Goal: Transaction & Acquisition: Purchase product/service

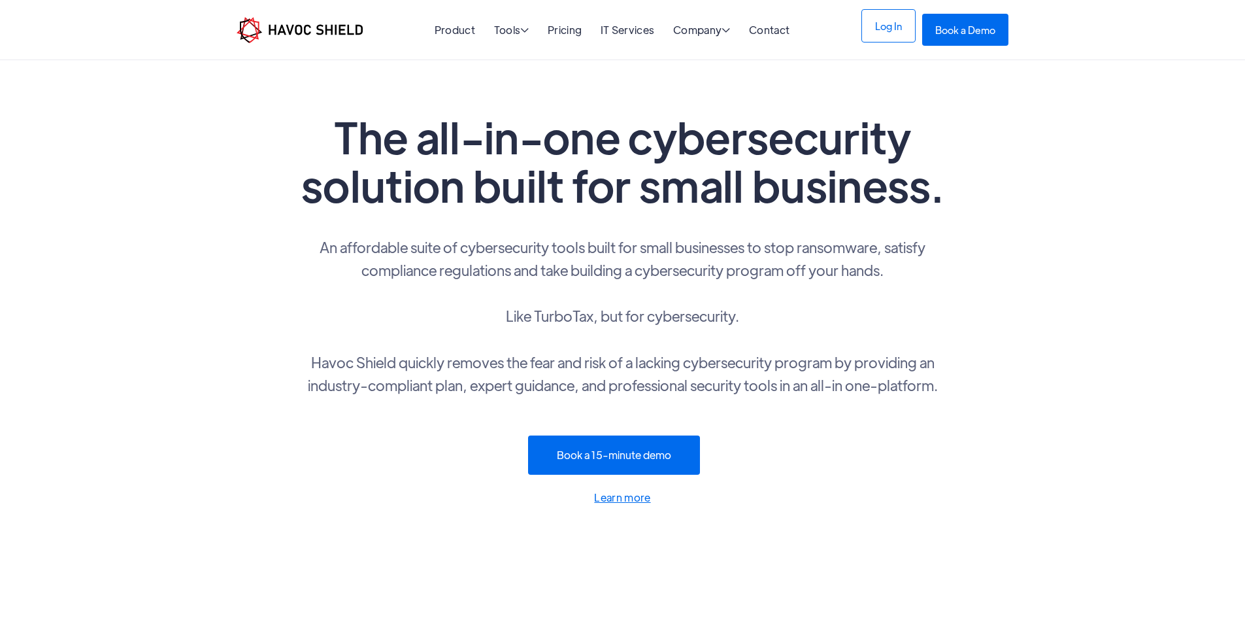
click at [916, 17] on link "Log In" at bounding box center [888, 25] width 54 height 33
click at [567, 31] on link "Pricing" at bounding box center [565, 30] width 34 height 14
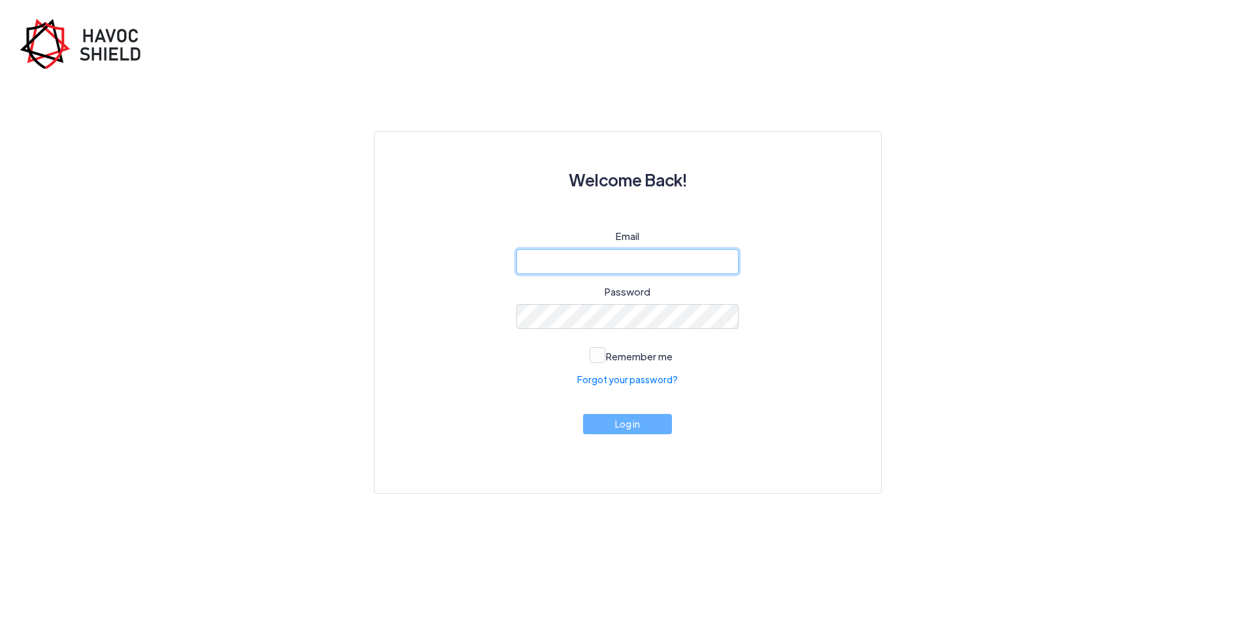
click at [607, 262] on input "email" at bounding box center [627, 261] width 222 height 25
type input "[PERSON_NAME][EMAIL_ADDRESS][DOMAIN_NAME]"
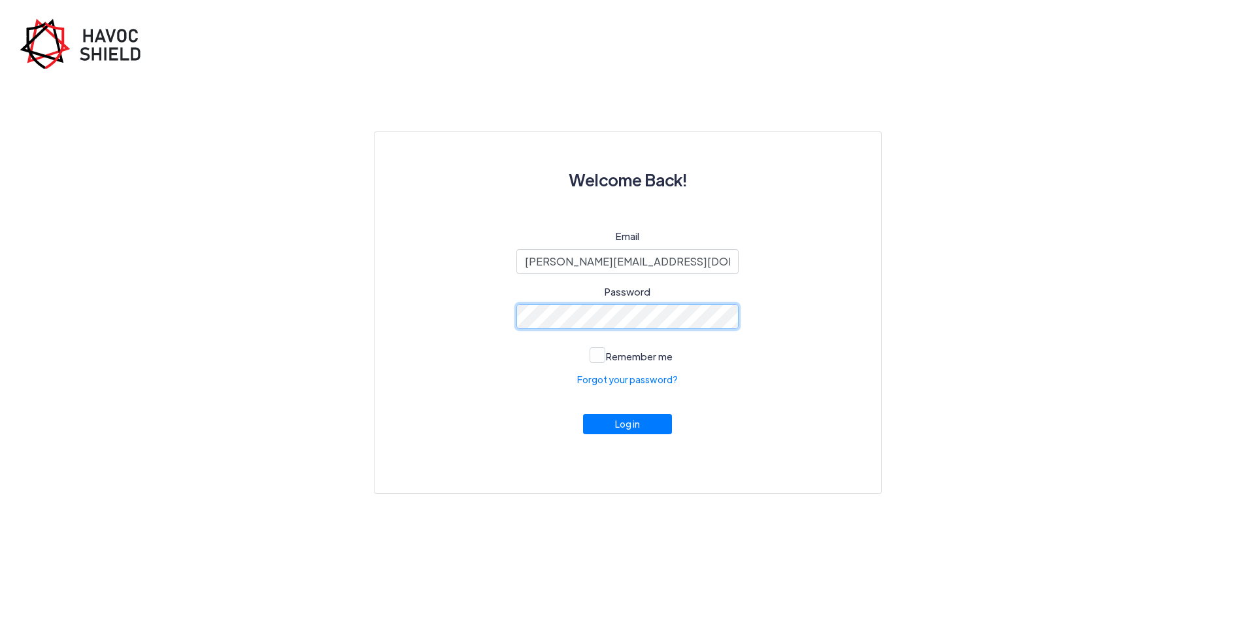
click at [583, 414] on button "Log in" at bounding box center [627, 424] width 89 height 20
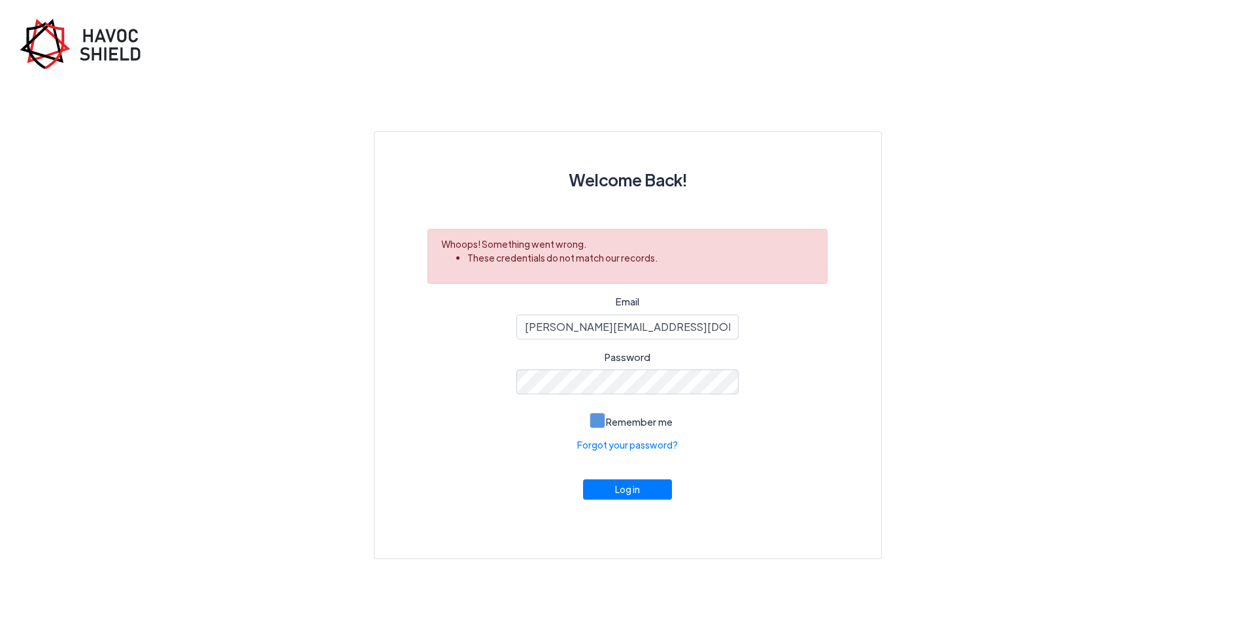
click at [603, 411] on label "Remember me" at bounding box center [628, 420] width 90 height 22
click at [0, 0] on input "Remember me" at bounding box center [0, 0] width 0 height 0
click at [616, 496] on button "Log in" at bounding box center [627, 486] width 89 height 20
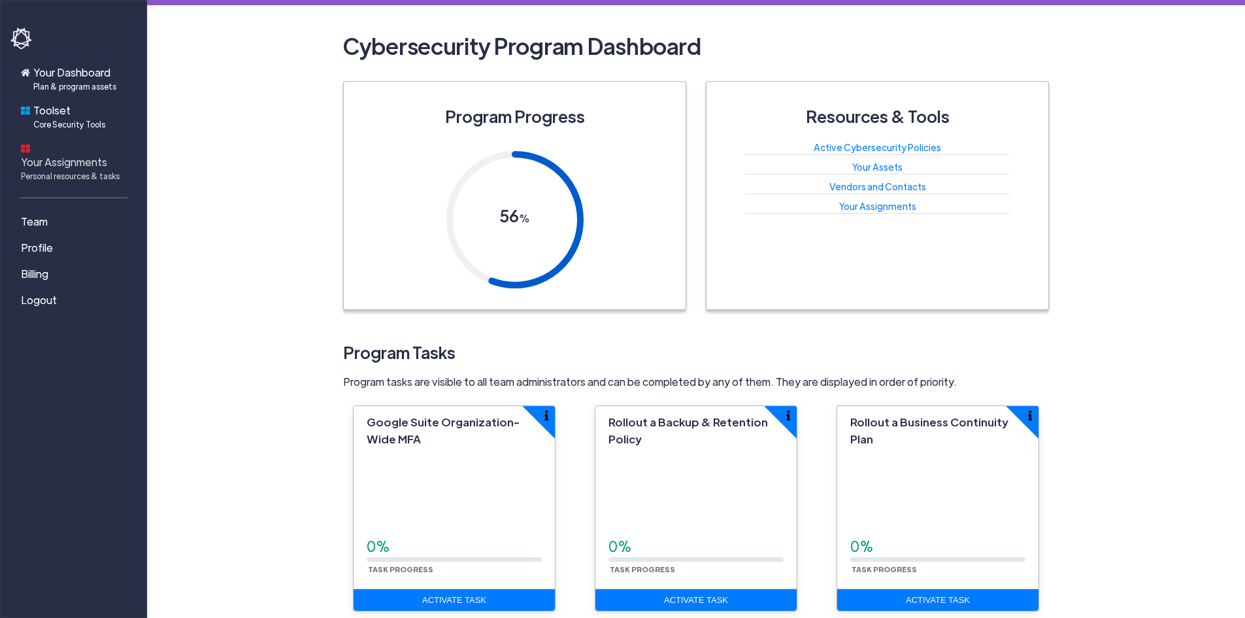
click at [93, 170] on span "Personal resources & tasks" at bounding box center [70, 176] width 99 height 12
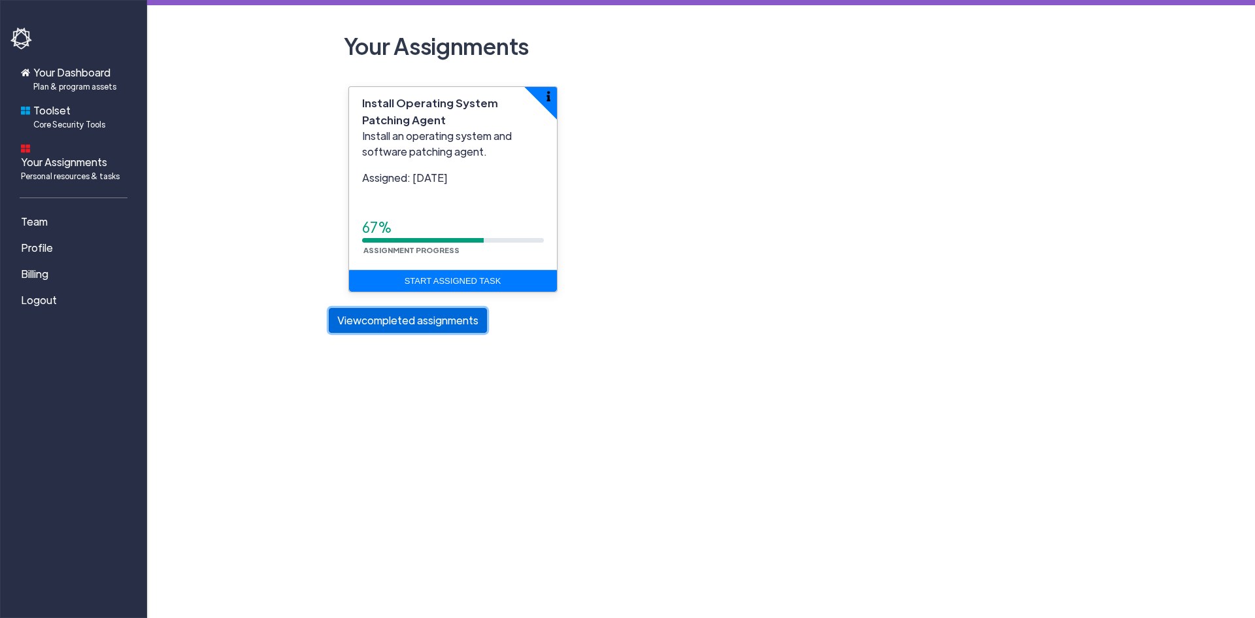
click at [396, 328] on button "View completed assignments" at bounding box center [408, 320] width 158 height 25
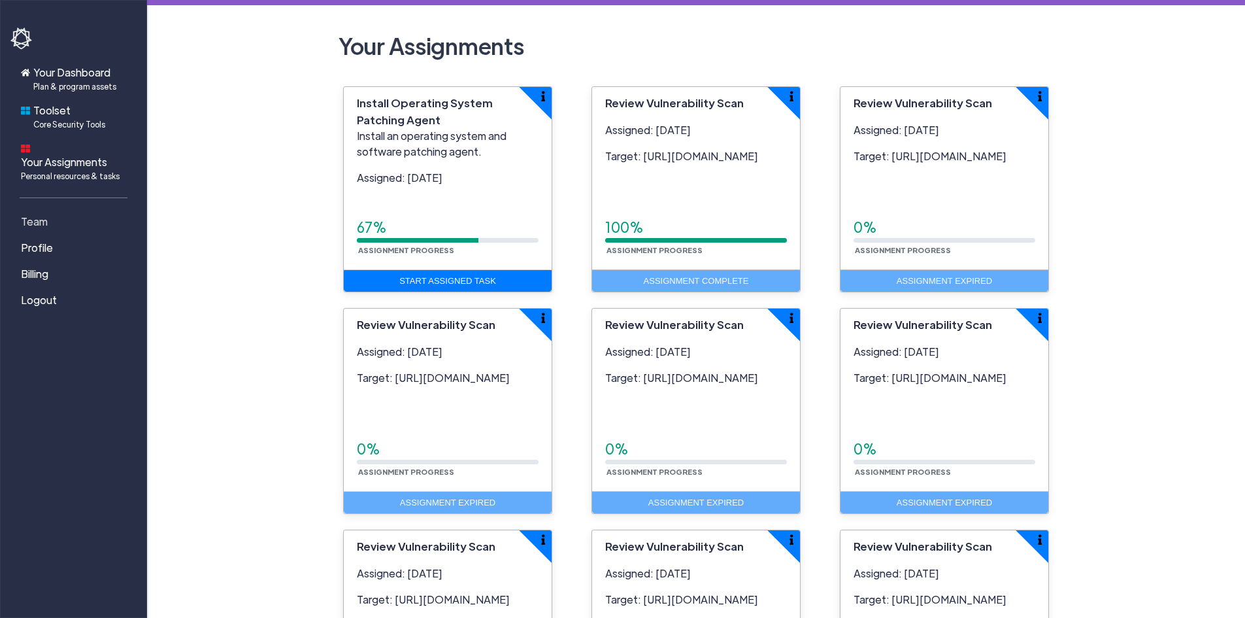
click at [33, 214] on span "Team" at bounding box center [34, 222] width 27 height 16
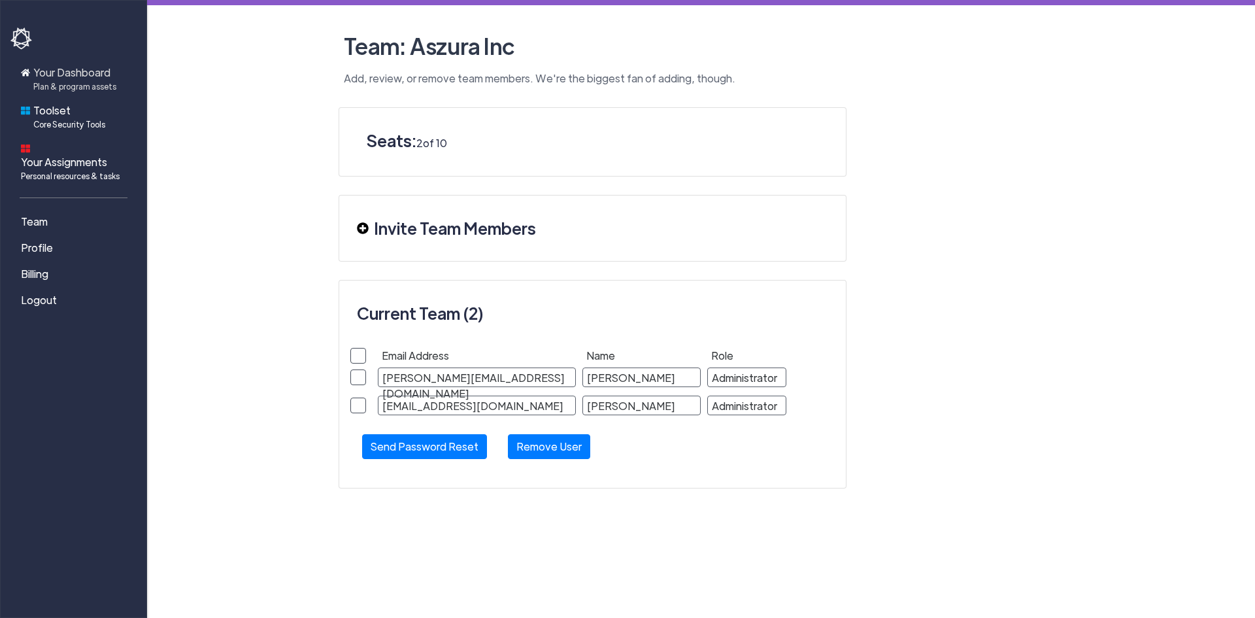
click at [72, 75] on span "Your Dashboard Plan & program assets" at bounding box center [74, 78] width 83 height 27
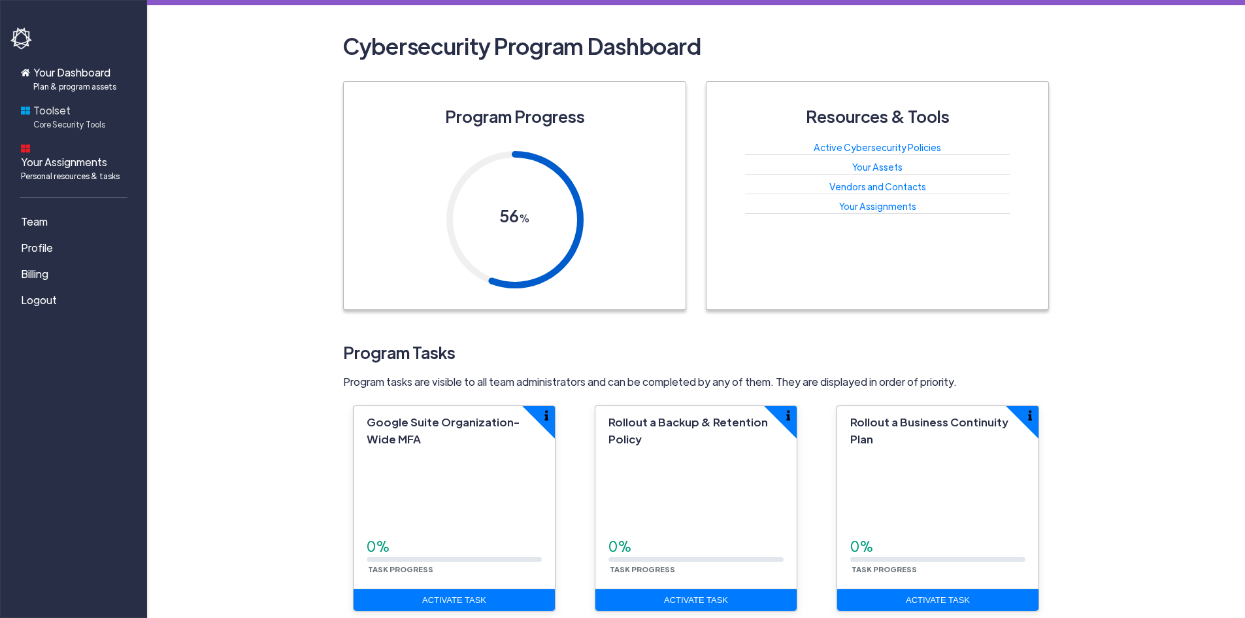
click at [61, 121] on span "Core Security Tools" at bounding box center [69, 124] width 72 height 12
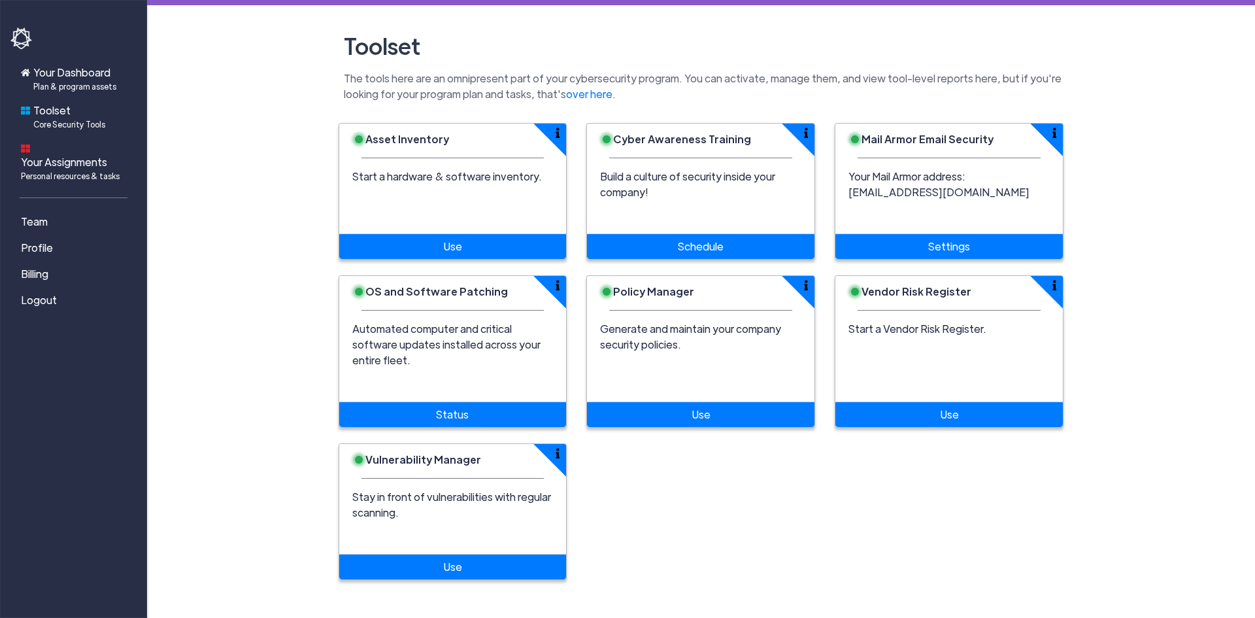
drag, startPoint x: 1041, startPoint y: 205, endPoint x: 846, endPoint y: 193, distance: 195.8
click at [846, 193] on div "Your Mail Armor address: mailarmor+1592@havocshield.com" at bounding box center [948, 201] width 227 height 65
click at [782, 487] on div "Asset Inventory Start a hardware & software inventory. Use Cyber Awareness Trai…" at bounding box center [701, 359] width 745 height 473
drag, startPoint x: 428, startPoint y: 526, endPoint x: 341, endPoint y: 433, distance: 127.2
click at [341, 443] on div "Vulnerability Manager Stay in front of vulnerabilities with regular scanning. U…" at bounding box center [453, 511] width 229 height 137
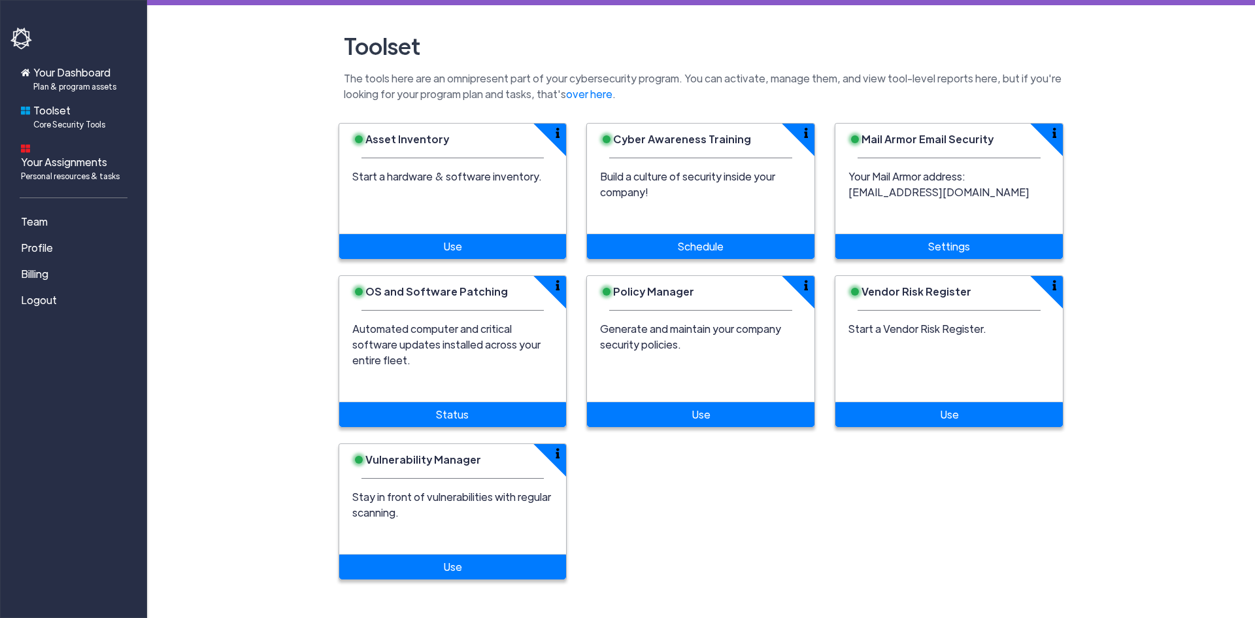
click at [293, 418] on main "Toolset The tools here are an omnipresent part of your cybersecurity program. Y…" at bounding box center [701, 297] width 1108 height 595
drag, startPoint x: 349, startPoint y: 138, endPoint x: 554, endPoint y: 190, distance: 211.8
click at [554, 190] on div "Asset Inventory Start a hardware & software inventory. Use" at bounding box center [453, 191] width 229 height 137
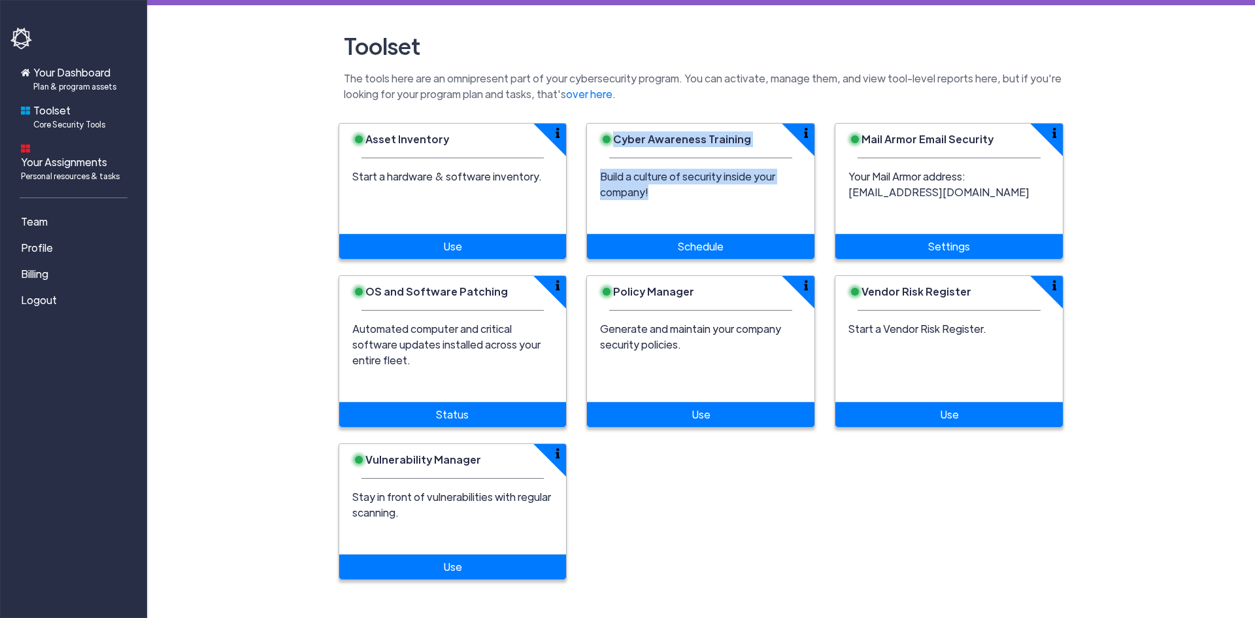
drag, startPoint x: 605, startPoint y: 135, endPoint x: 714, endPoint y: 211, distance: 132.9
click at [714, 211] on div "Cyber Awareness Training Build a culture of security inside your company! Sched…" at bounding box center [700, 191] width 229 height 137
drag, startPoint x: 849, startPoint y: 133, endPoint x: 1033, endPoint y: 208, distance: 198.2
click at [1033, 208] on div "Mail Armor Email Security Your Mail Armor address: mailarmor+1592@havocshield.c…" at bounding box center [949, 191] width 229 height 137
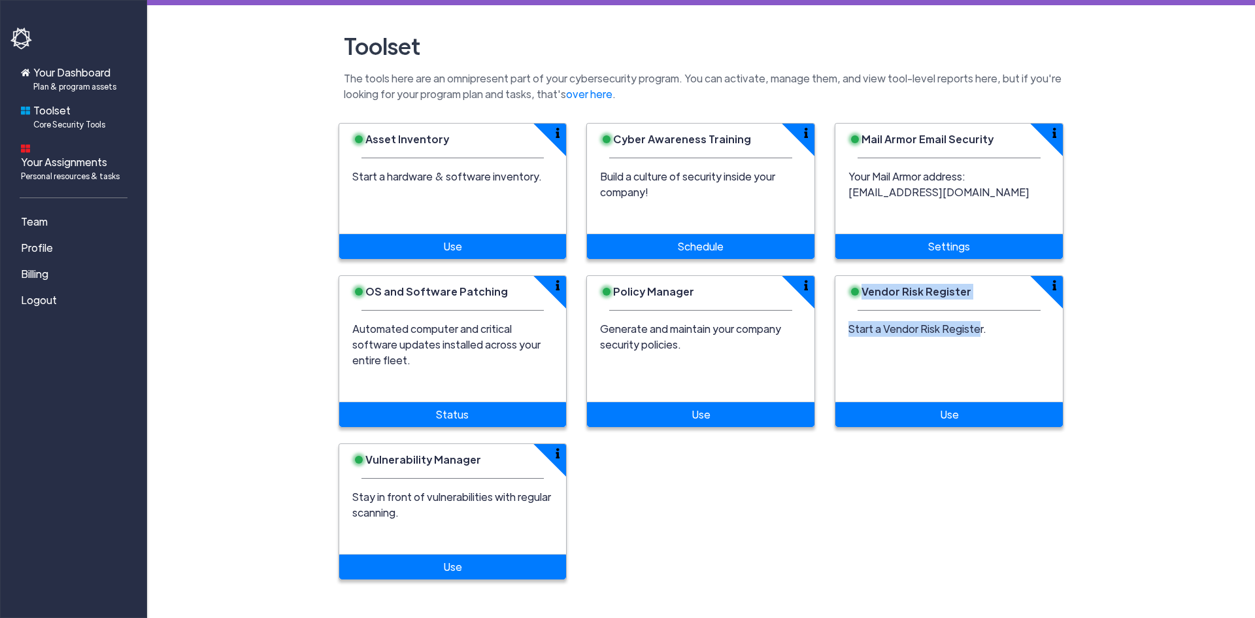
drag, startPoint x: 977, startPoint y: 347, endPoint x: 829, endPoint y: 289, distance: 159.4
click at [829, 289] on div "Vendor Risk Register Start a Vendor Risk Register. Use" at bounding box center [949, 351] width 248 height 152
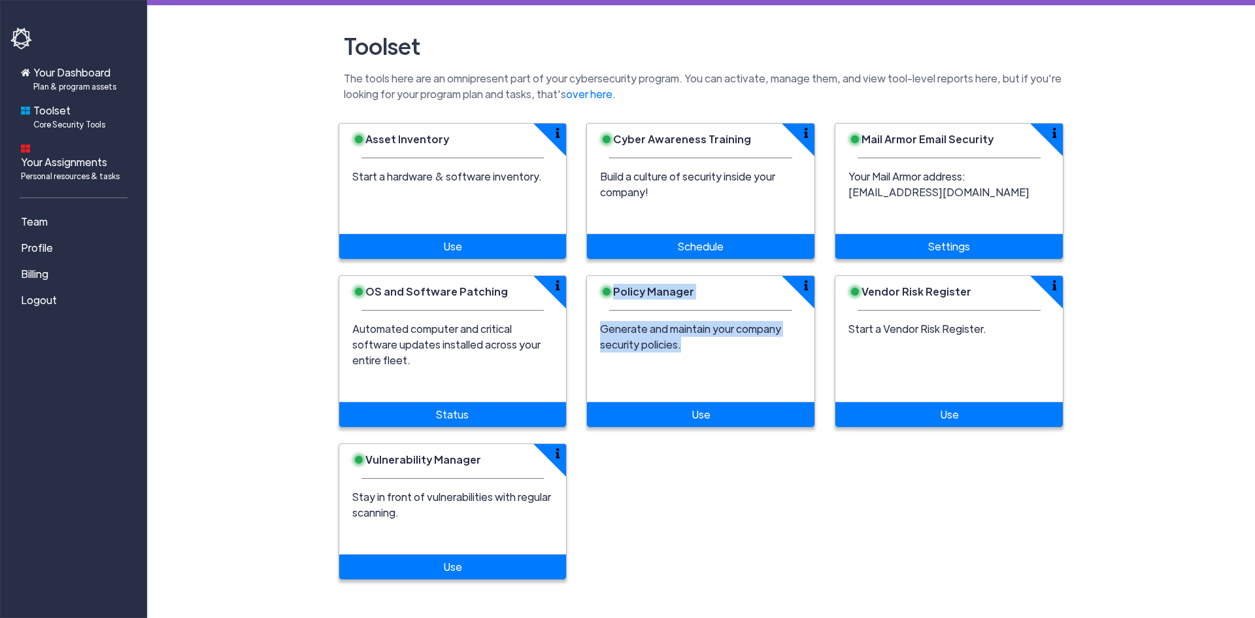
drag, startPoint x: 742, startPoint y: 359, endPoint x: 590, endPoint y: 292, distance: 166.2
click at [590, 292] on div "Policy Manager Generate and maintain your company security policies. Use" at bounding box center [700, 351] width 229 height 152
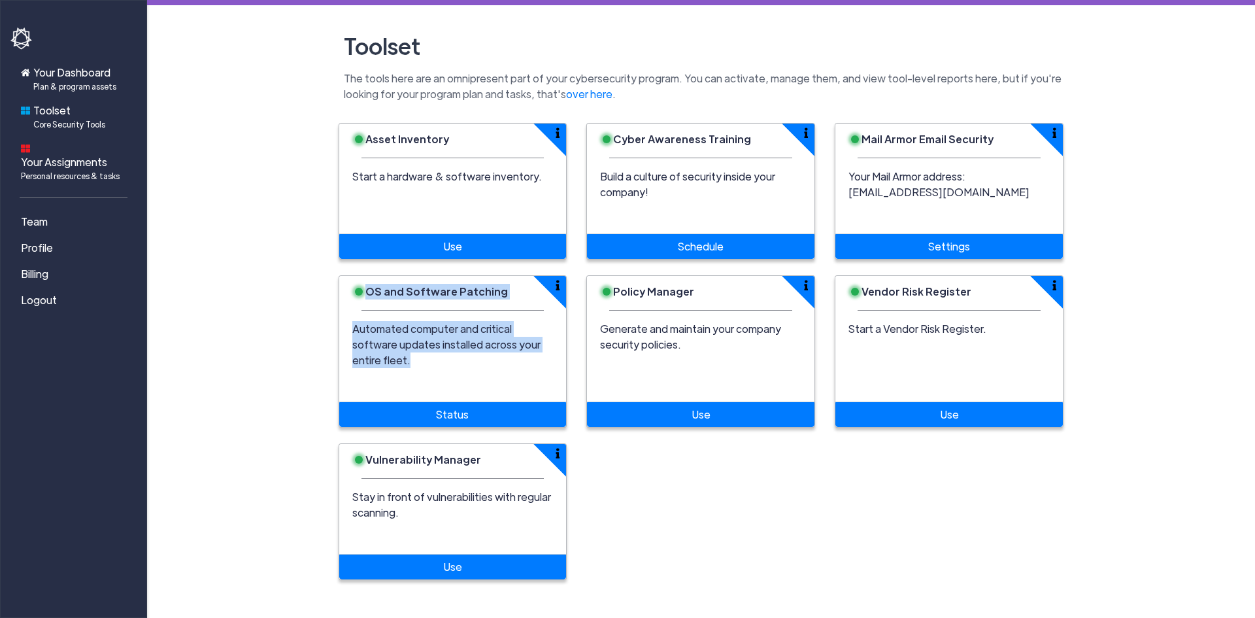
drag, startPoint x: 559, startPoint y: 354, endPoint x: 324, endPoint y: 285, distance: 245.3
click at [324, 285] on main "Toolset The tools here are an omnipresent part of your cybersecurity program. Y…" at bounding box center [701, 297] width 1108 height 595
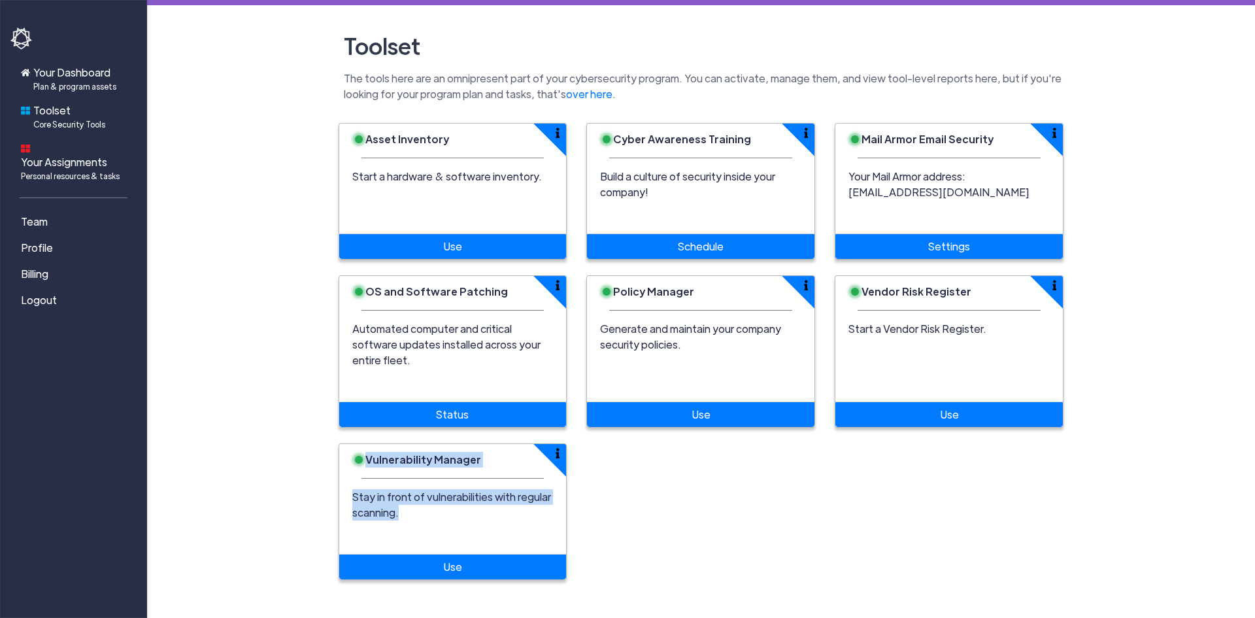
drag, startPoint x: 404, startPoint y: 493, endPoint x: 316, endPoint y: 425, distance: 110.9
click at [318, 426] on main "Toolset The tools here are an omnipresent part of your cybersecurity program. Y…" at bounding box center [701, 297] width 1108 height 595
click at [289, 420] on main "Toolset The tools here are an omnipresent part of your cybersecurity program. Y…" at bounding box center [701, 297] width 1108 height 595
drag, startPoint x: 413, startPoint y: 497, endPoint x: 329, endPoint y: 431, distance: 106.7
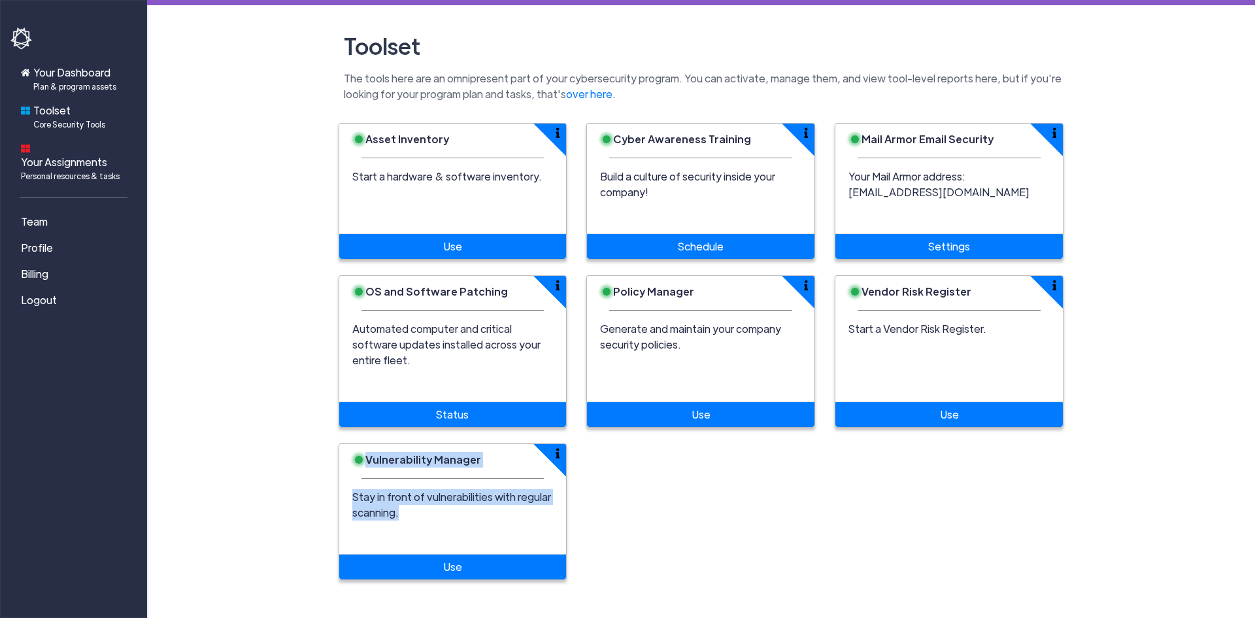
click at [329, 443] on div "Vulnerability Manager Stay in front of vulnerabilities with regular scanning. U…" at bounding box center [453, 511] width 248 height 137
drag, startPoint x: 329, startPoint y: 431, endPoint x: 499, endPoint y: 524, distance: 193.6
click at [499, 524] on div "Vulnerability Manager Stay in front of vulnerabilities with regular scanning. U…" at bounding box center [453, 511] width 248 height 137
click at [439, 504] on div "Stay in front of vulnerabilities with regular scanning." at bounding box center [452, 521] width 227 height 65
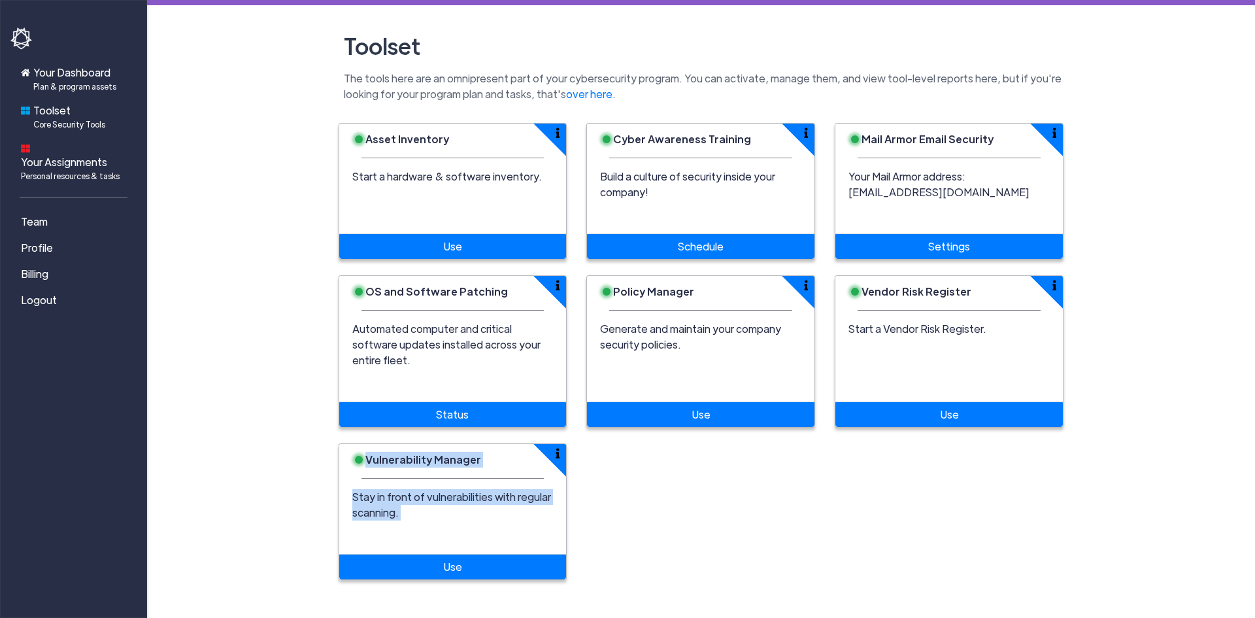
click at [439, 504] on p "Stay in front of vulnerabilities with regular scanning." at bounding box center [452, 504] width 201 height 31
click at [423, 504] on p "Stay in front of vulnerabilities with regular scanning." at bounding box center [452, 504] width 201 height 31
drag, startPoint x: 423, startPoint y: 504, endPoint x: 346, endPoint y: 441, distance: 98.9
click at [346, 443] on div "Vulnerability Manager Stay in front of vulnerabilities with regular scanning. U…" at bounding box center [453, 511] width 229 height 137
click at [299, 420] on main "Toolset The tools here are an omnipresent part of your cybersecurity program. Y…" at bounding box center [701, 297] width 1108 height 595
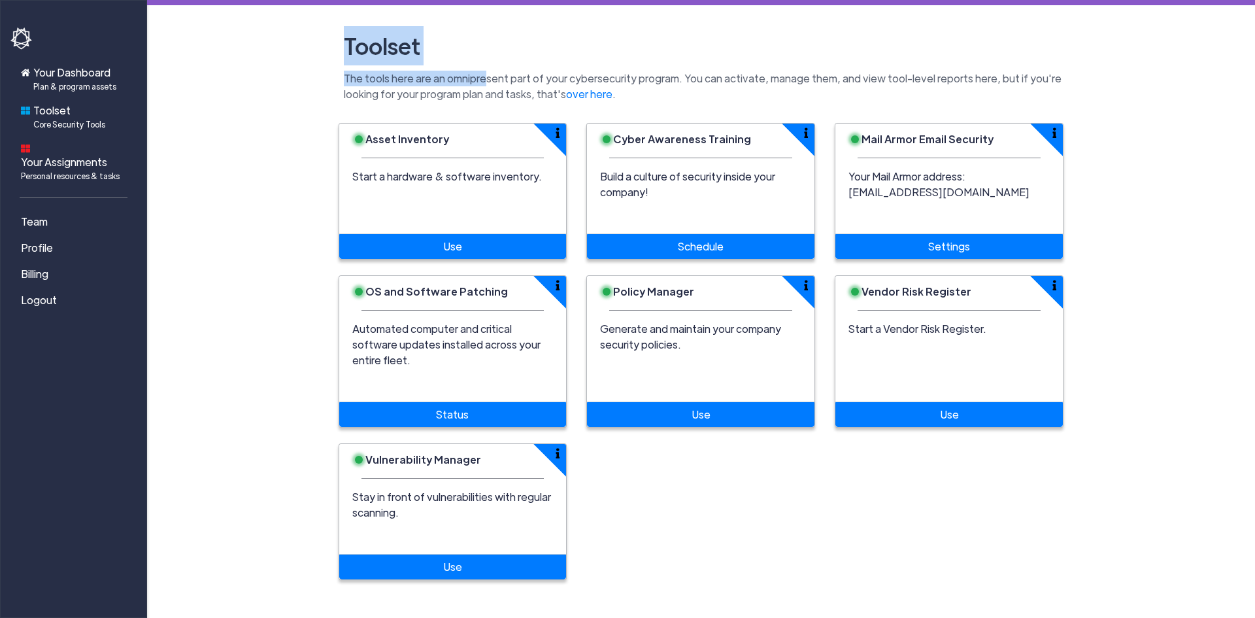
drag, startPoint x: 348, startPoint y: 46, endPoint x: 475, endPoint y: 83, distance: 132.0
click at [475, 83] on header "Toolset The tools here are an omnipresent part of your cybersecurity program. Y…" at bounding box center [701, 64] width 745 height 76
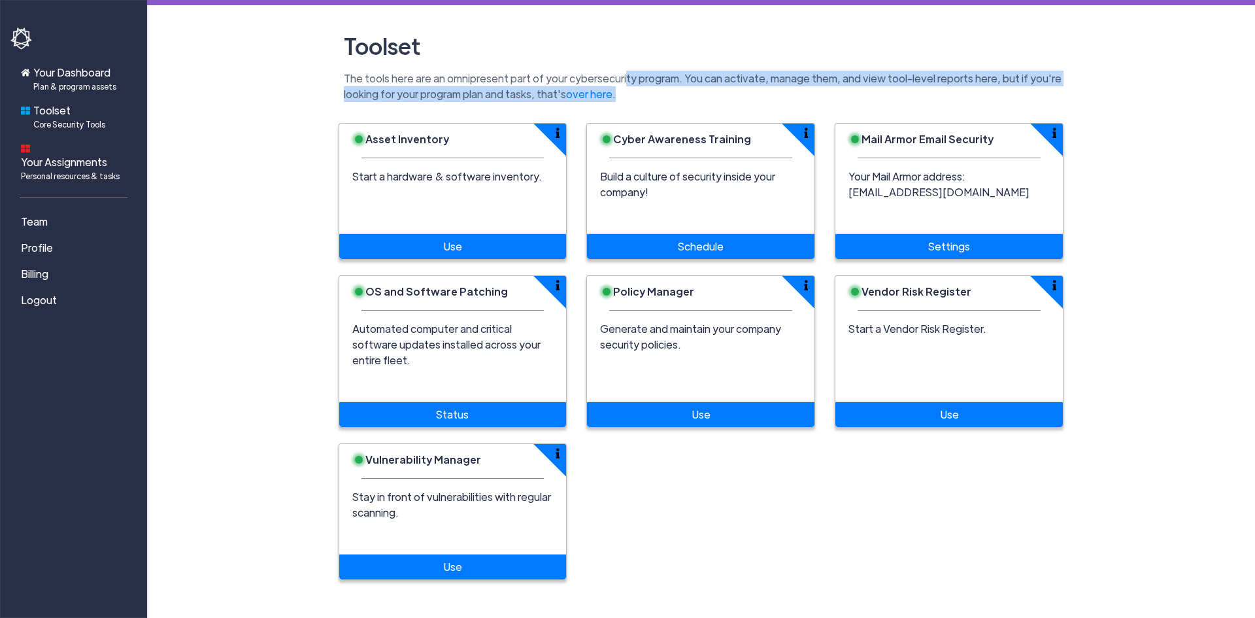
drag, startPoint x: 822, startPoint y: 93, endPoint x: 616, endPoint y: 65, distance: 207.8
click at [616, 65] on header "Toolset The tools here are an omnipresent part of your cybersecurity program. Y…" at bounding box center [701, 64] width 745 height 76
drag, startPoint x: 616, startPoint y: 65, endPoint x: 814, endPoint y: 97, distance: 201.3
click at [814, 97] on header "Toolset The tools here are an omnipresent part of your cybersecurity program. Y…" at bounding box center [701, 64] width 745 height 76
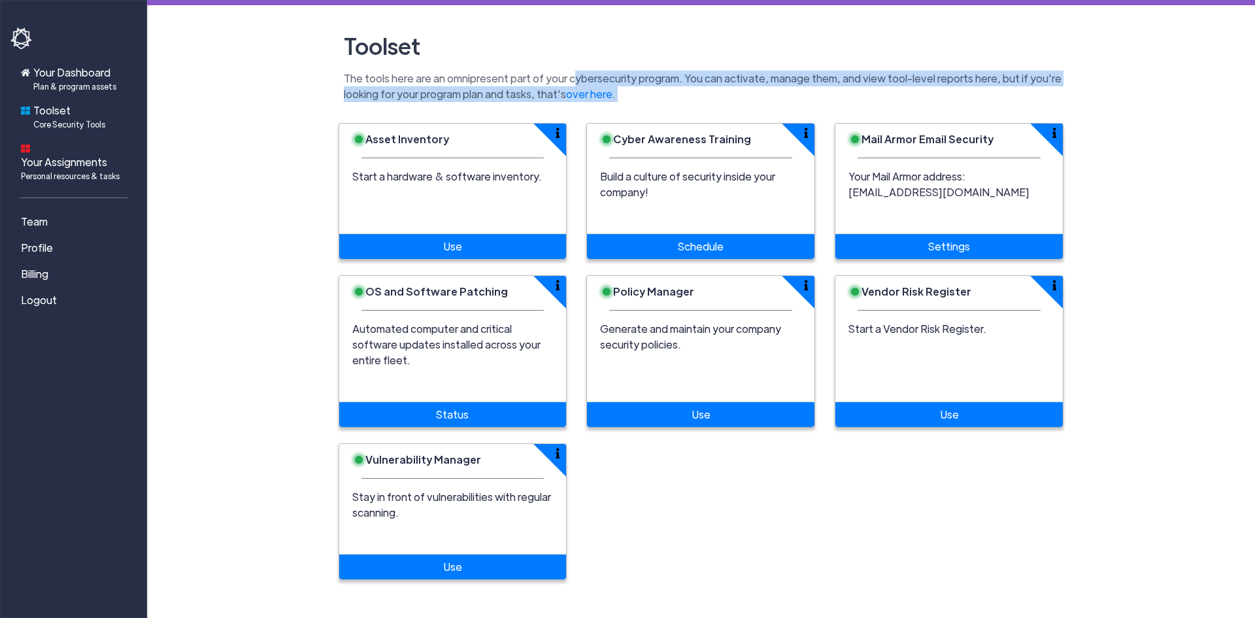
click at [814, 97] on p "The tools here are an omnipresent part of your cybersecurity program. You can a…" at bounding box center [702, 86] width 726 height 31
drag, startPoint x: 814, startPoint y: 97, endPoint x: 658, endPoint y: 75, distance: 158.5
click at [658, 75] on p "The tools here are an omnipresent part of your cybersecurity program. You can a…" at bounding box center [702, 86] width 726 height 31
drag, startPoint x: 658, startPoint y: 75, endPoint x: 784, endPoint y: 96, distance: 128.6
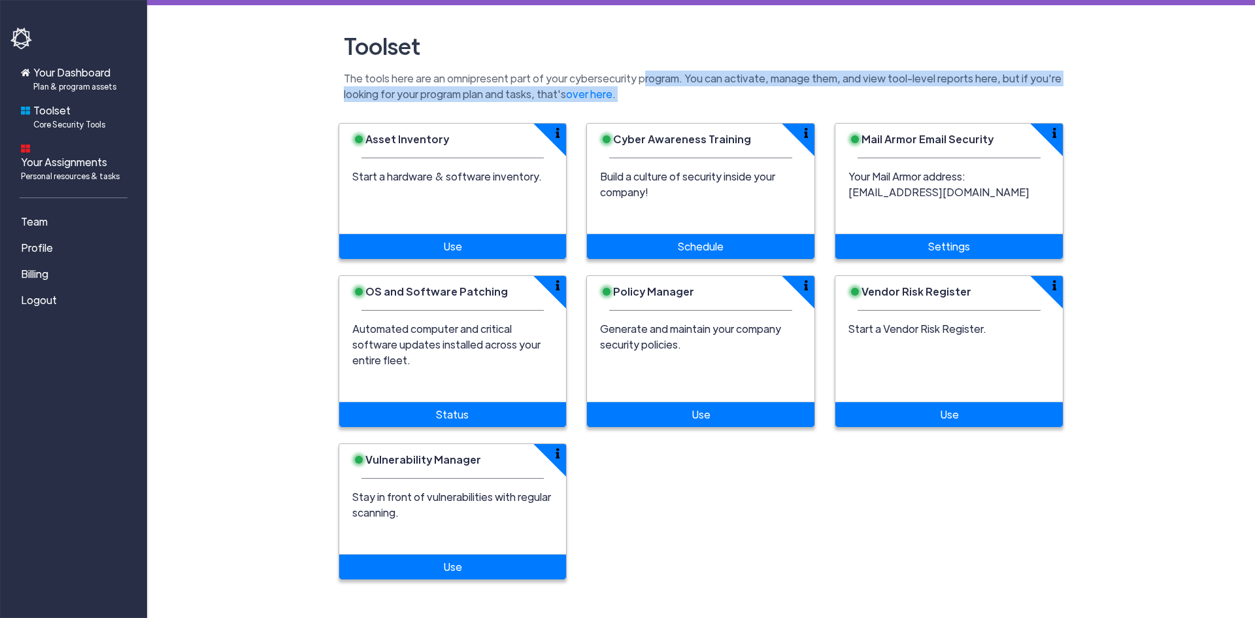
click at [784, 96] on p "The tools here are an omnipresent part of your cybersecurity program. You can a…" at bounding box center [702, 86] width 726 height 31
drag, startPoint x: 784, startPoint y: 96, endPoint x: 680, endPoint y: 77, distance: 106.3
click at [680, 77] on p "The tools here are an omnipresent part of your cybersecurity program. You can a…" at bounding box center [702, 86] width 726 height 31
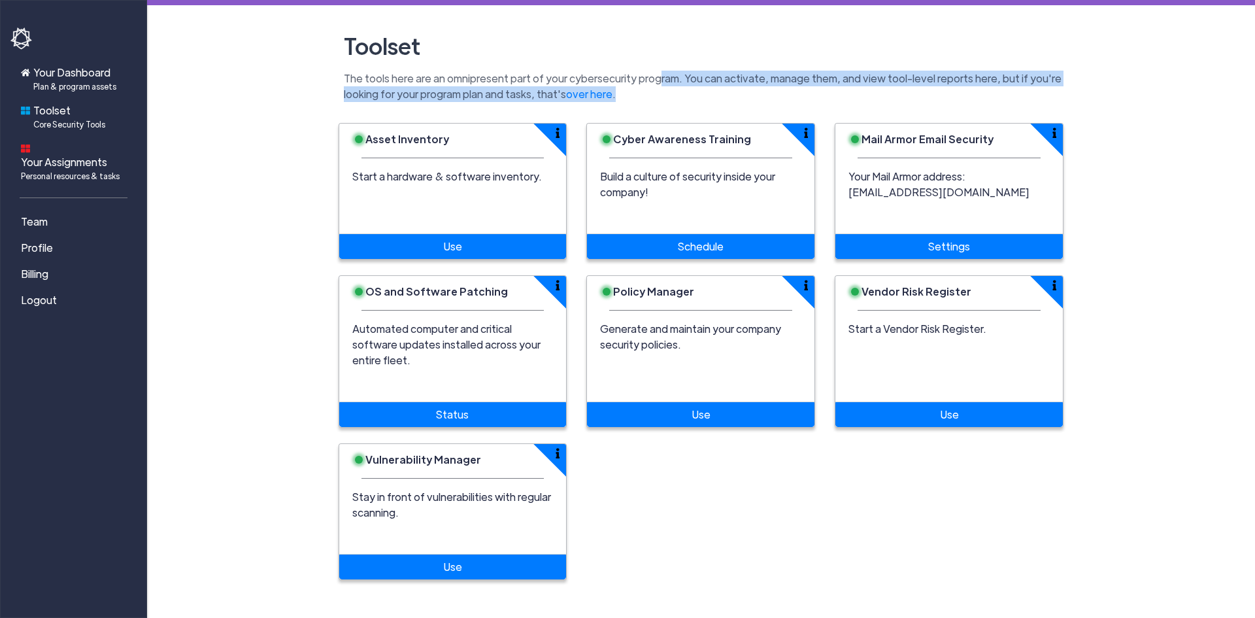
drag, startPoint x: 707, startPoint y: 76, endPoint x: 761, endPoint y: 94, distance: 57.3
click at [761, 94] on p "The tools here are an omnipresent part of your cybersecurity program. You can a…" at bounding box center [702, 86] width 726 height 31
drag, startPoint x: 761, startPoint y: 94, endPoint x: 675, endPoint y: 80, distance: 86.8
click at [675, 80] on p "The tools here are an omnipresent part of your cybersecurity program. You can a…" at bounding box center [702, 86] width 726 height 31
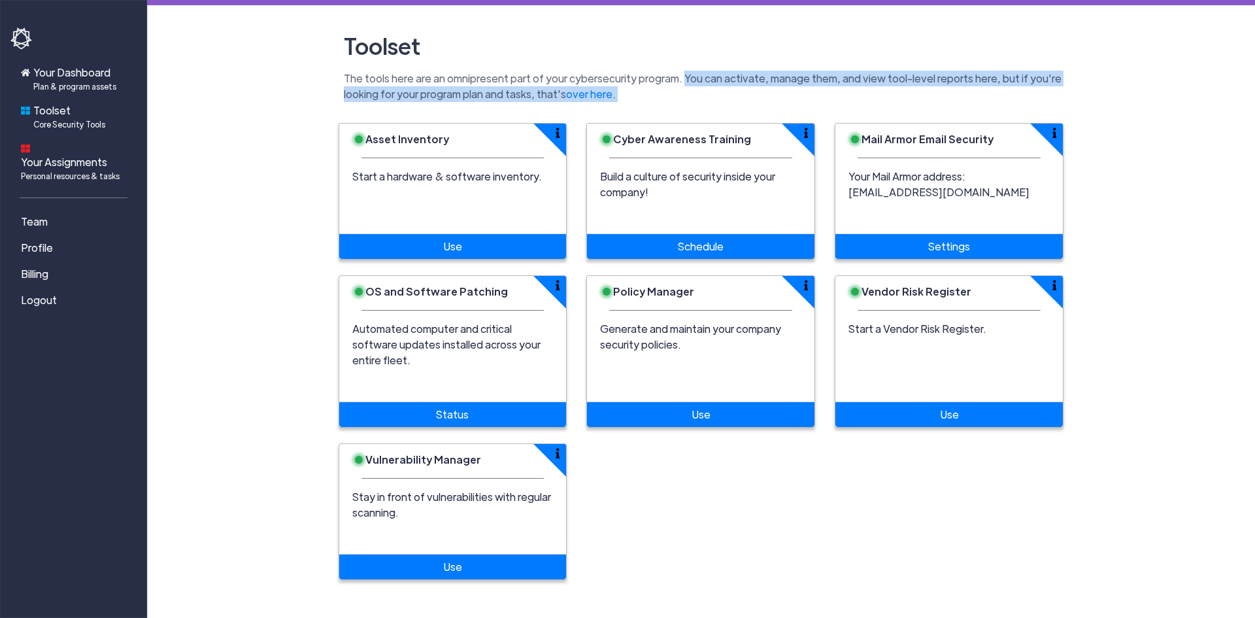
click at [675, 80] on p "The tools here are an omnipresent part of your cybersecurity program. You can a…" at bounding box center [702, 86] width 726 height 31
drag, startPoint x: 766, startPoint y: 95, endPoint x: 610, endPoint y: 73, distance: 157.9
click at [610, 73] on p "The tools here are an omnipresent part of your cybersecurity program. You can a…" at bounding box center [702, 86] width 726 height 31
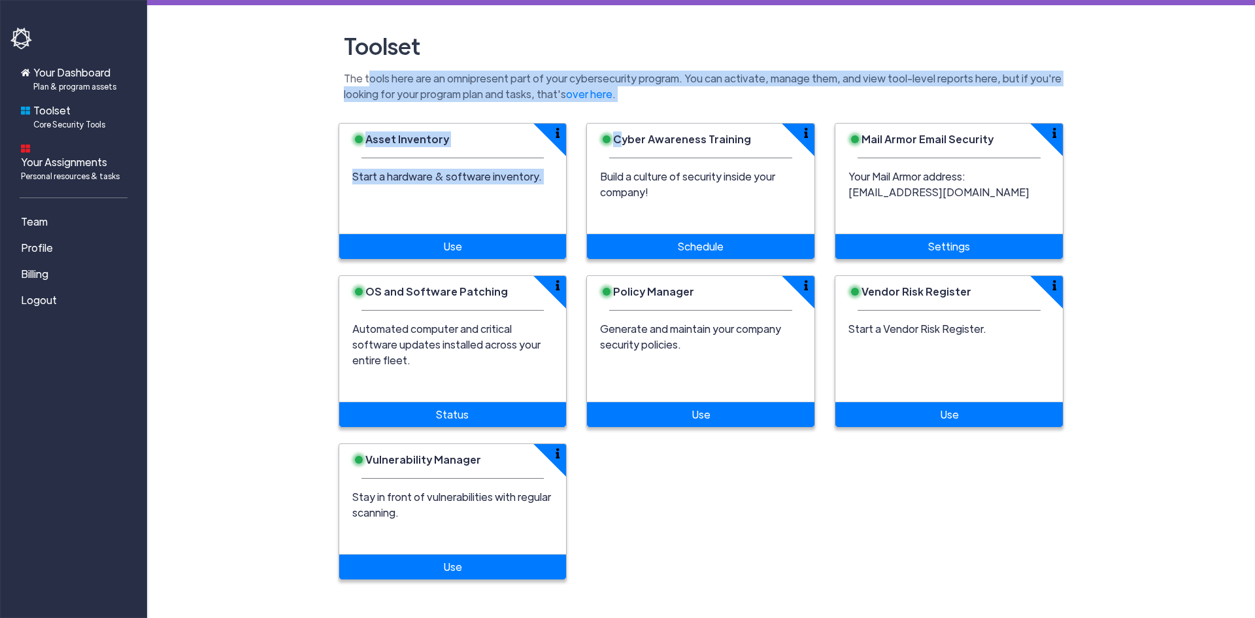
drag, startPoint x: 365, startPoint y: 76, endPoint x: 622, endPoint y: 107, distance: 258.7
click at [622, 107] on main "Toolset The tools here are an omnipresent part of your cybersecurity program. Y…" at bounding box center [701, 297] width 1108 height 595
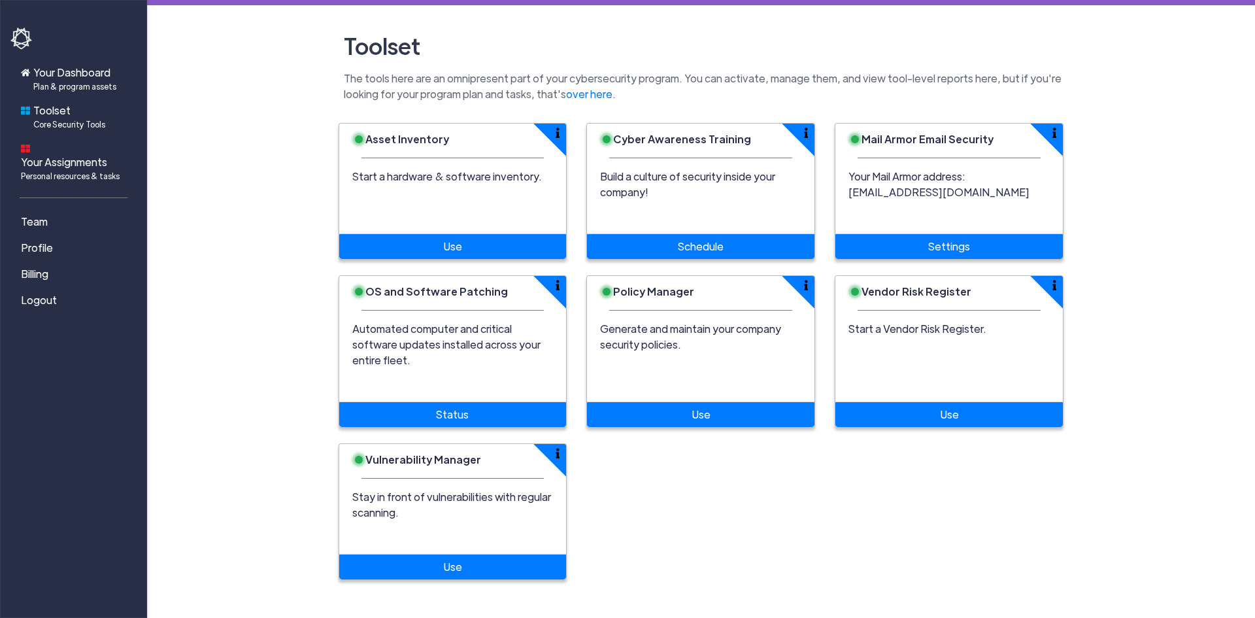
click at [743, 109] on main "Toolset The tools here are an omnipresent part of your cybersecurity program. Y…" at bounding box center [701, 297] width 1108 height 595
click at [693, 149] on div "Cyber Awareness Training" at bounding box center [700, 146] width 227 height 45
click at [704, 246] on link "Schedule" at bounding box center [700, 246] width 227 height 25
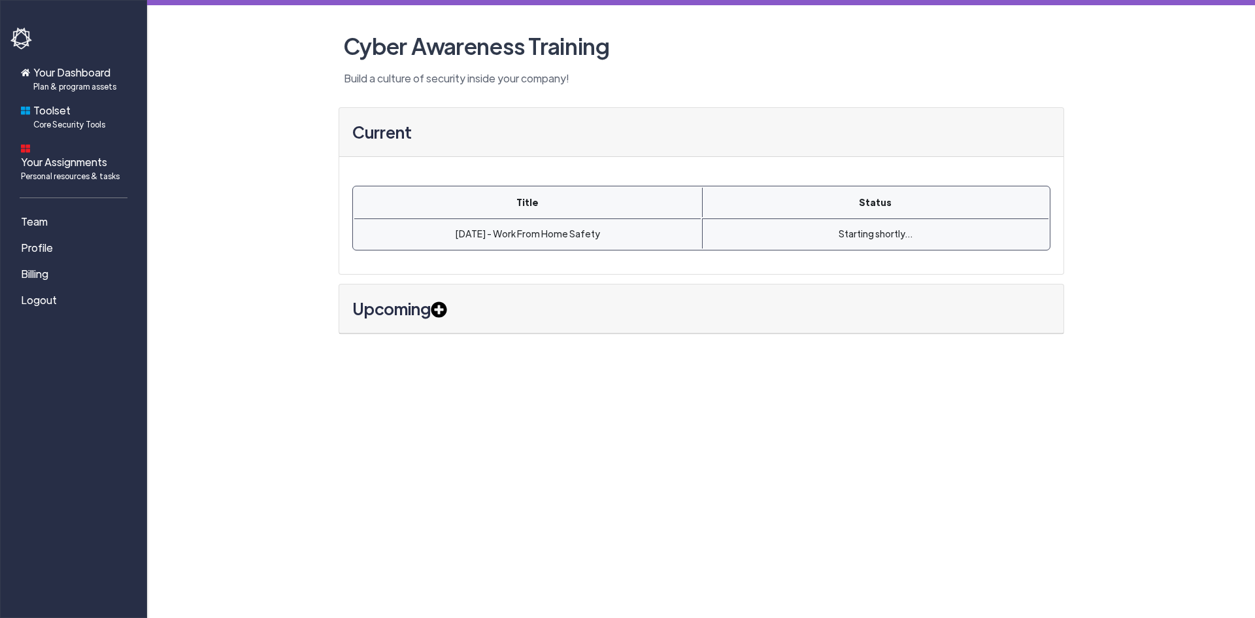
drag, startPoint x: 421, startPoint y: 242, endPoint x: 610, endPoint y: 241, distance: 188.9
click at [610, 241] on td "Aug 14, 2025 - Work From Home Safety" at bounding box center [527, 233] width 346 height 30
drag, startPoint x: 950, startPoint y: 239, endPoint x: 805, endPoint y: 232, distance: 145.3
click at [805, 232] on td "Starting shortly..." at bounding box center [875, 233] width 346 height 30
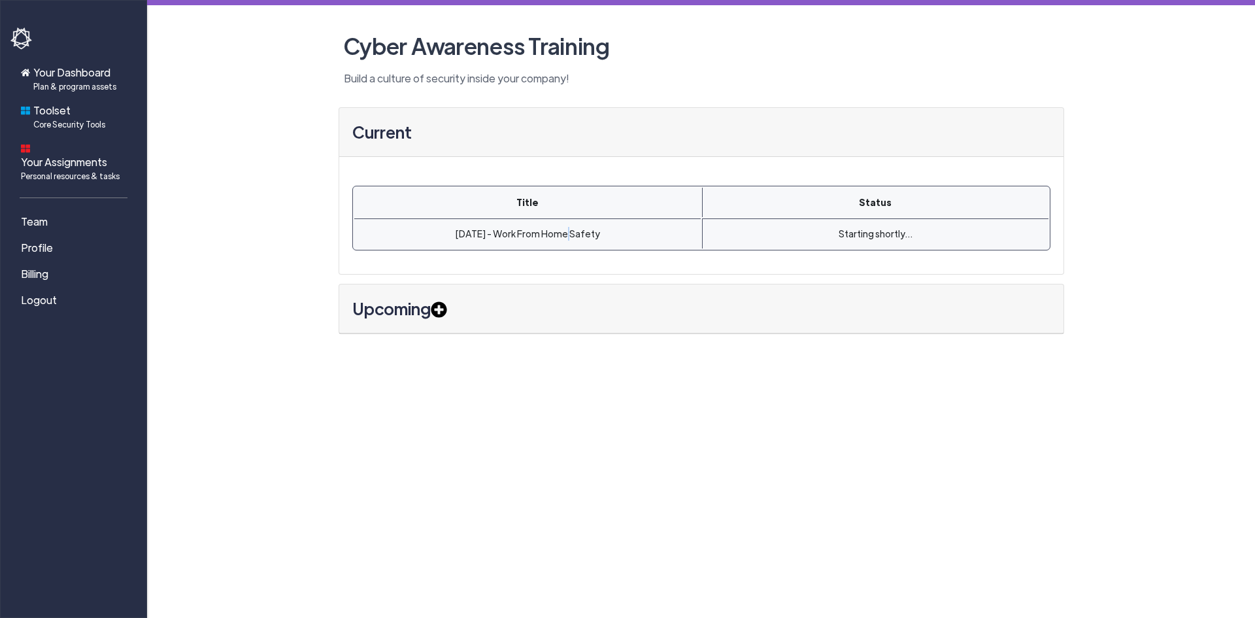
click at [548, 232] on td "Aug 14, 2025 - Work From Home Safety" at bounding box center [527, 233] width 346 height 30
click at [547, 232] on td "Aug 14, 2025 - Work From Home Safety" at bounding box center [527, 233] width 346 height 30
click at [873, 246] on td "Starting shortly..." at bounding box center [875, 233] width 346 height 30
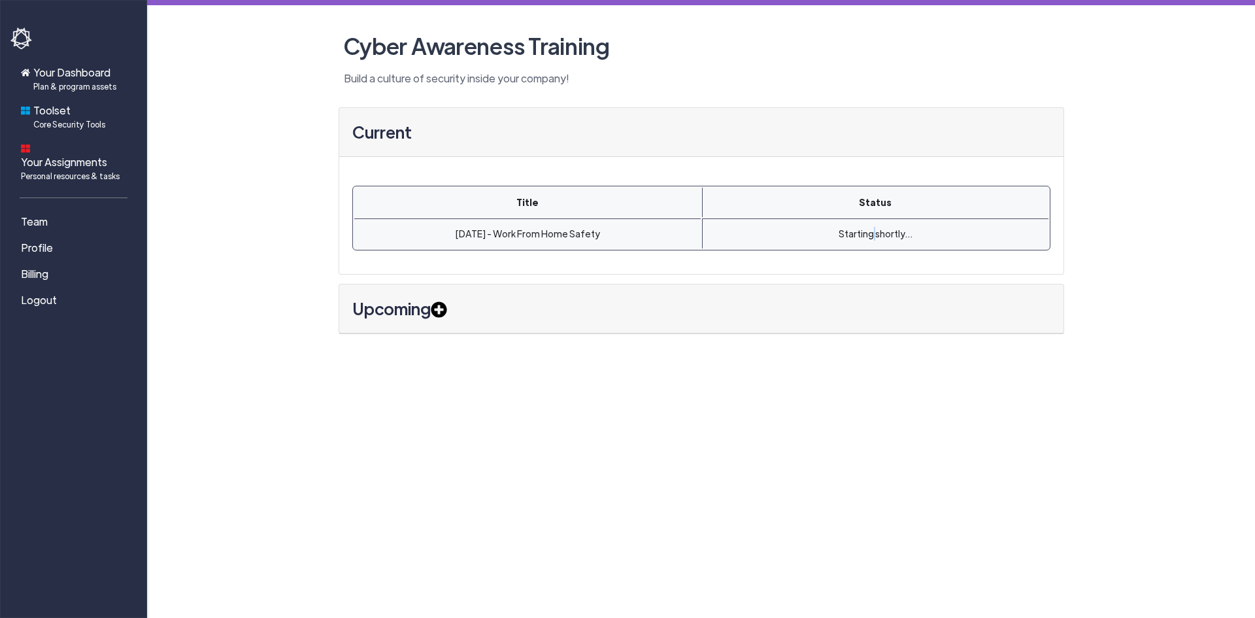
click at [873, 246] on td "Starting shortly..." at bounding box center [875, 233] width 346 height 30
click at [478, 237] on td "Aug 14, 2025 - Work From Home Safety" at bounding box center [527, 233] width 346 height 30
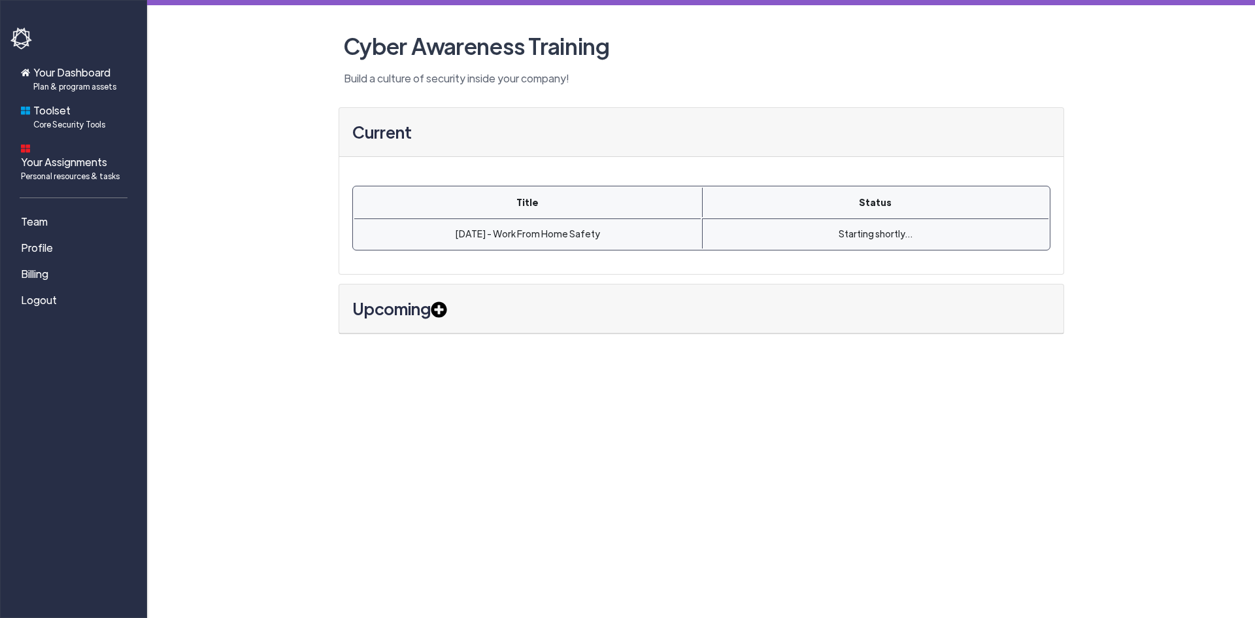
click at [440, 309] on icon at bounding box center [439, 303] width 16 height 16
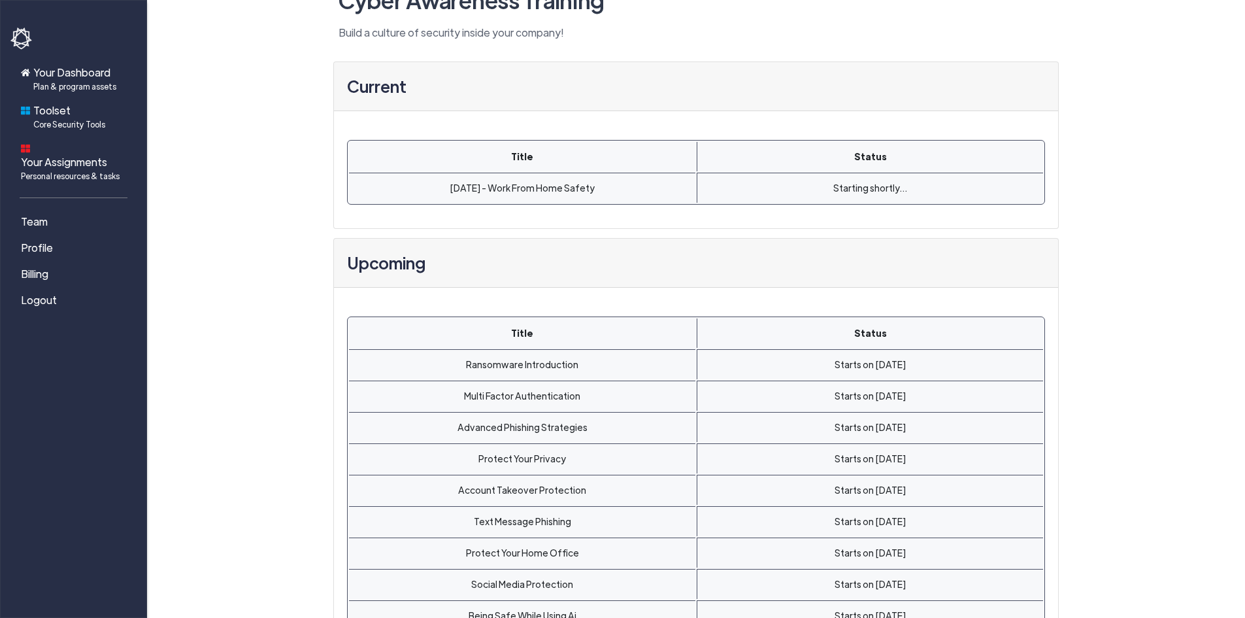
scroll to position [93, 0]
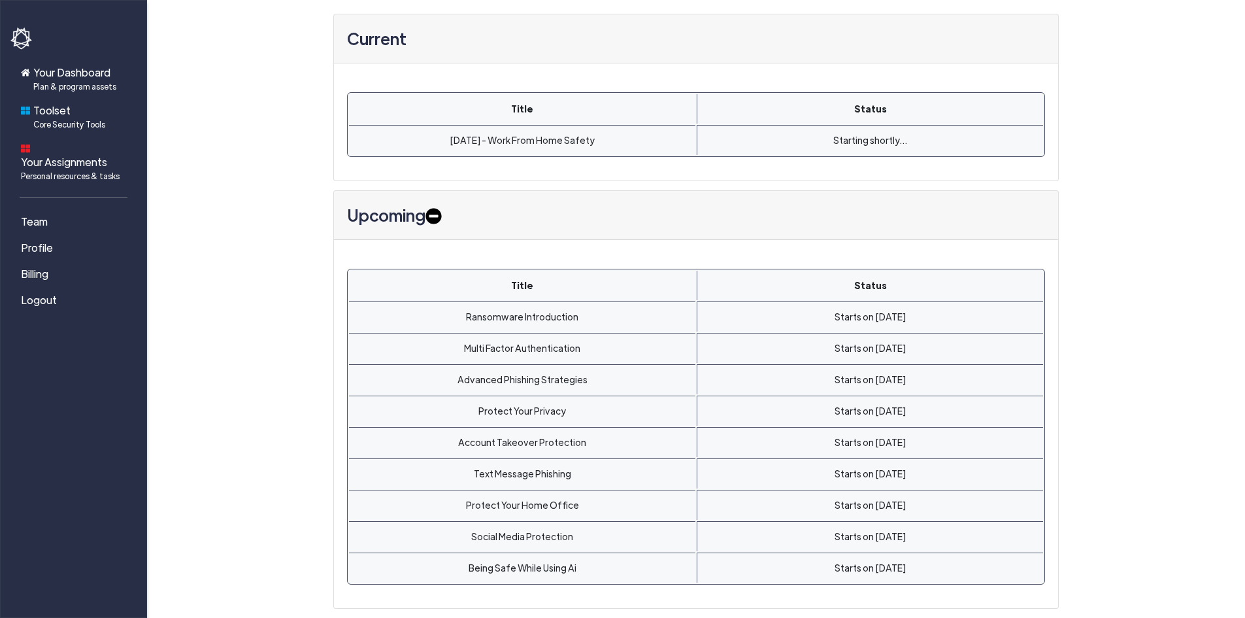
drag, startPoint x: 939, startPoint y: 314, endPoint x: 770, endPoint y: 319, distance: 169.4
click at [770, 319] on td "Starts on August 13, 2026" at bounding box center [870, 316] width 346 height 30
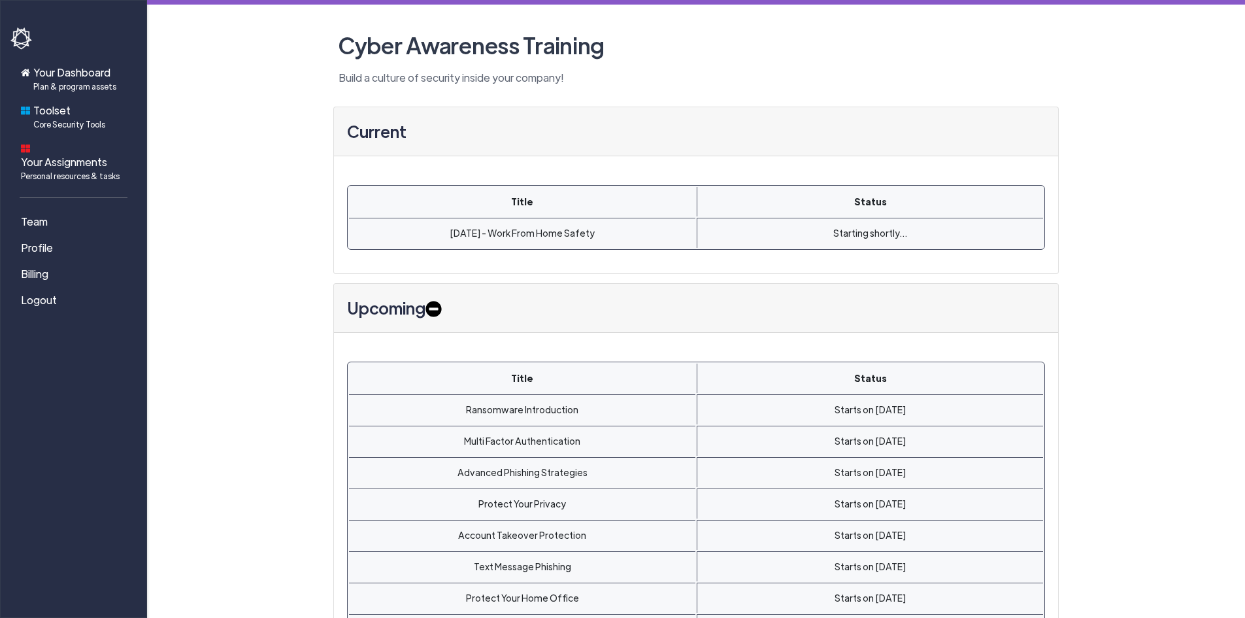
scroll to position [0, 0]
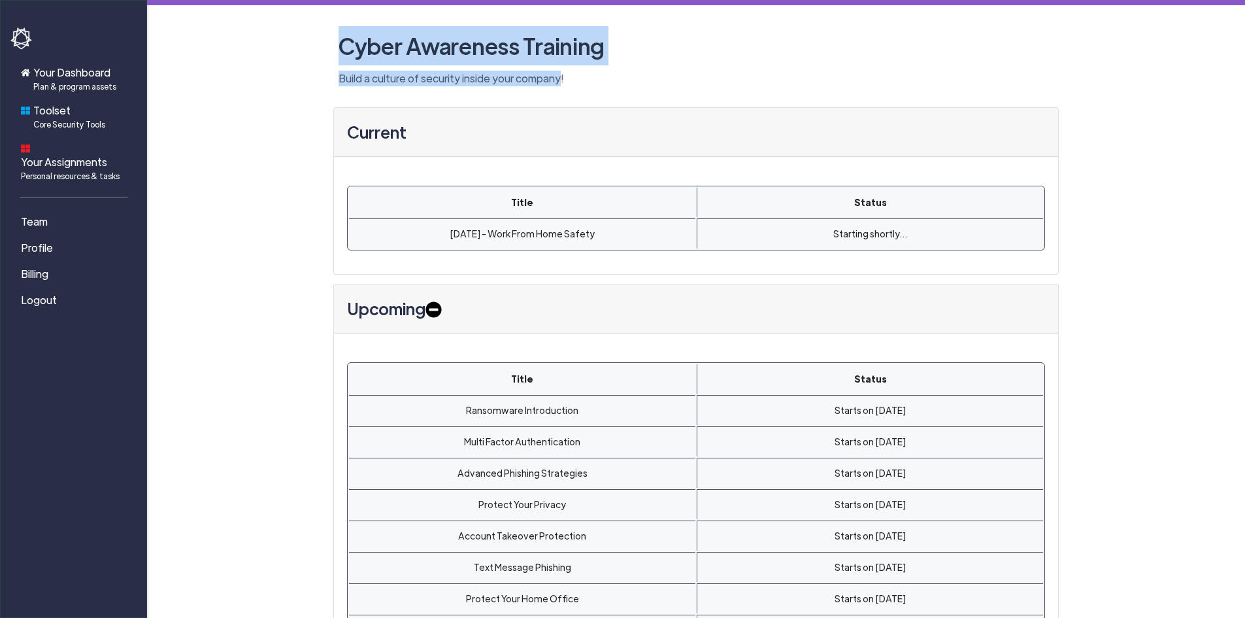
drag, startPoint x: 335, startPoint y: 34, endPoint x: 561, endPoint y: 86, distance: 232.6
click at [560, 86] on header "Cyber Awareness Training Build a culture of security inside your company!" at bounding box center [696, 56] width 745 height 60
click at [575, 86] on p "Build a culture of security inside your company!" at bounding box center [696, 79] width 726 height 16
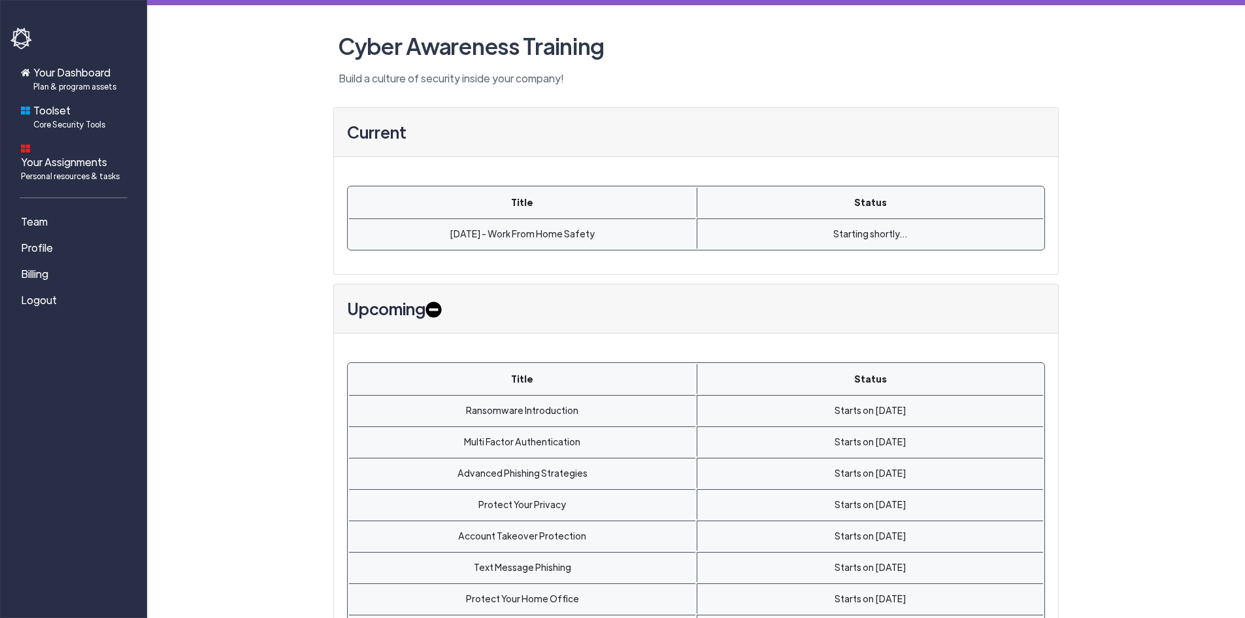
click at [442, 310] on icon at bounding box center [434, 303] width 16 height 16
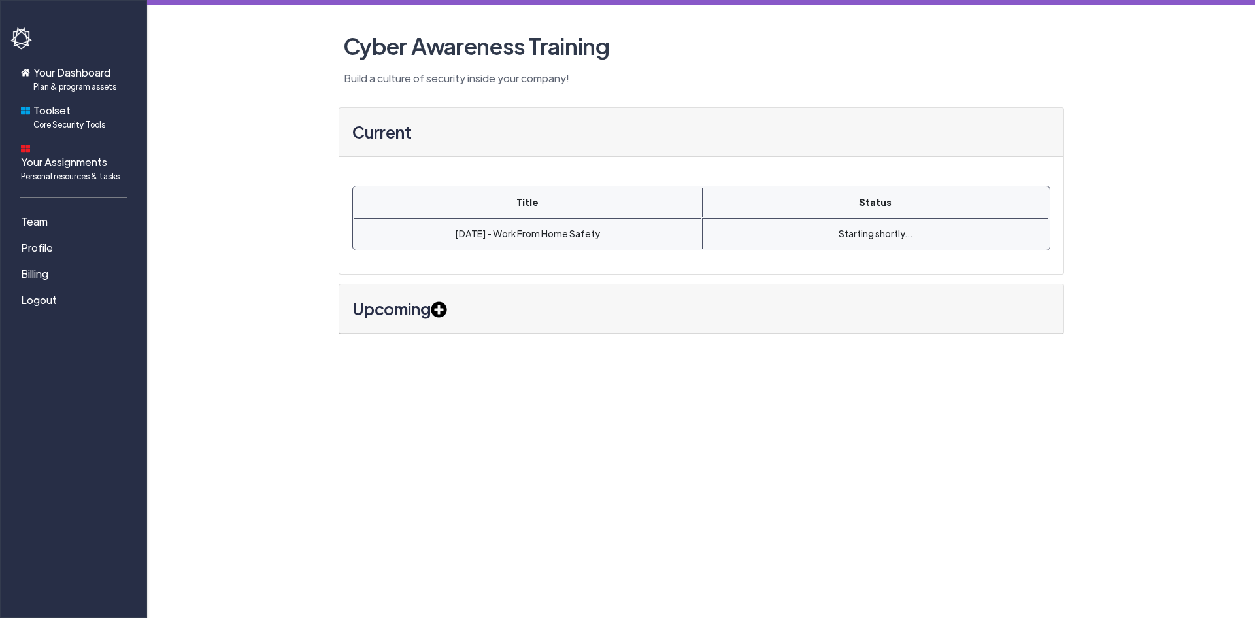
click at [443, 310] on icon at bounding box center [439, 303] width 16 height 16
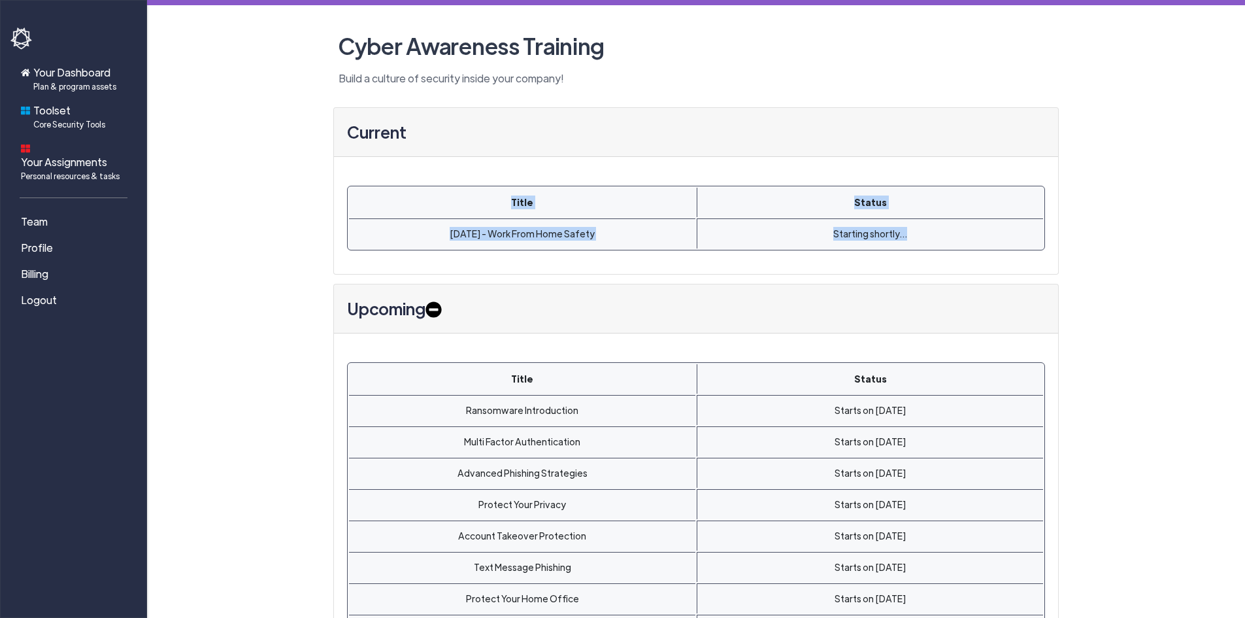
drag, startPoint x: 921, startPoint y: 234, endPoint x: 322, endPoint y: 191, distance: 600.9
click at [397, 203] on table "Title Status Aug 14, 2025 - Work From Home Safety Starting shortly..." at bounding box center [696, 210] width 698 height 80
click at [320, 191] on main "Cyber Awareness Training Build a culture of security inside your company! Curre…" at bounding box center [696, 355] width 1098 height 711
click at [78, 78] on span "Your Dashboard Plan & program assets" at bounding box center [74, 78] width 83 height 27
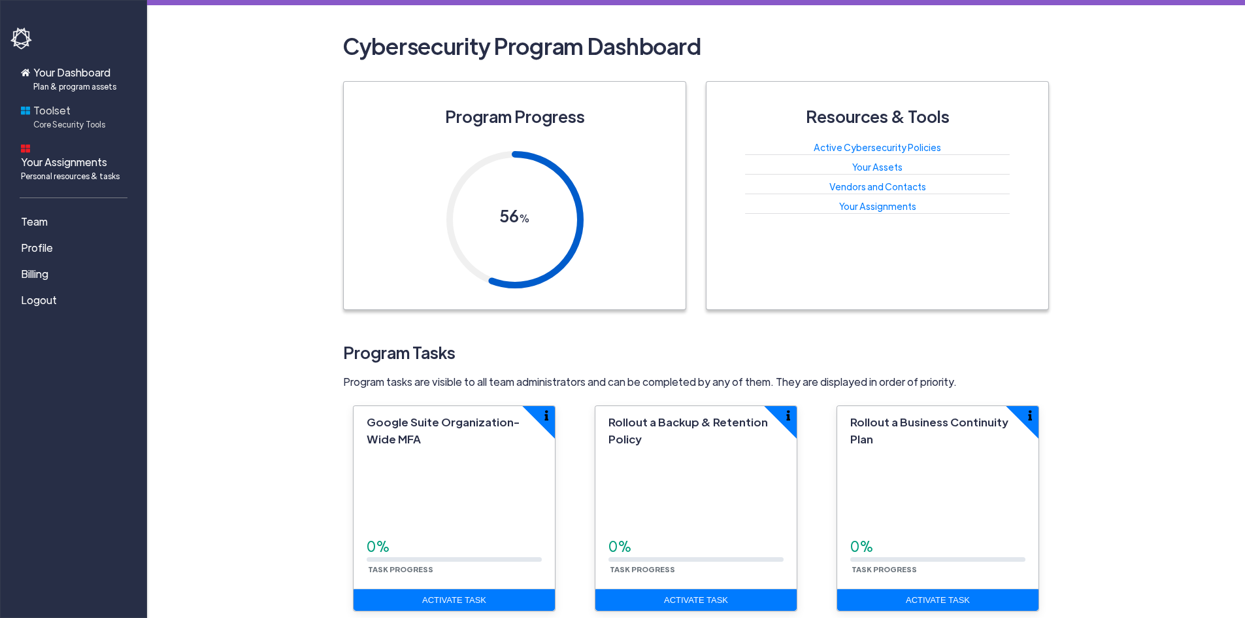
click at [54, 114] on span "Toolset Core Security Tools" at bounding box center [69, 116] width 72 height 27
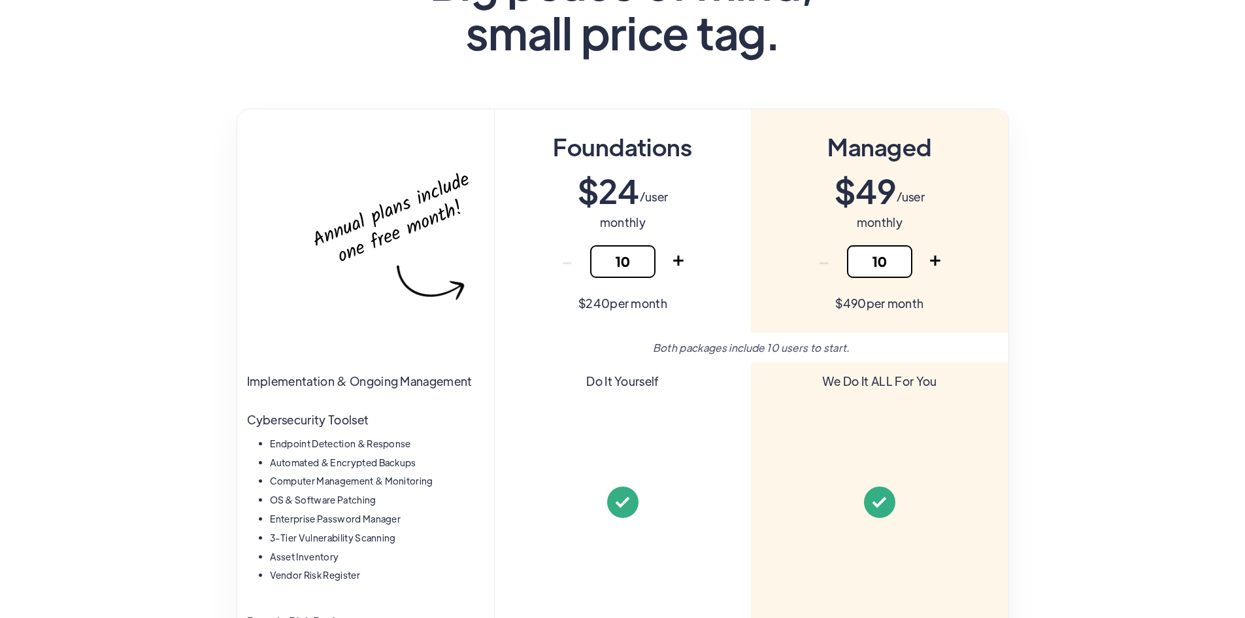
scroll to position [65, 0]
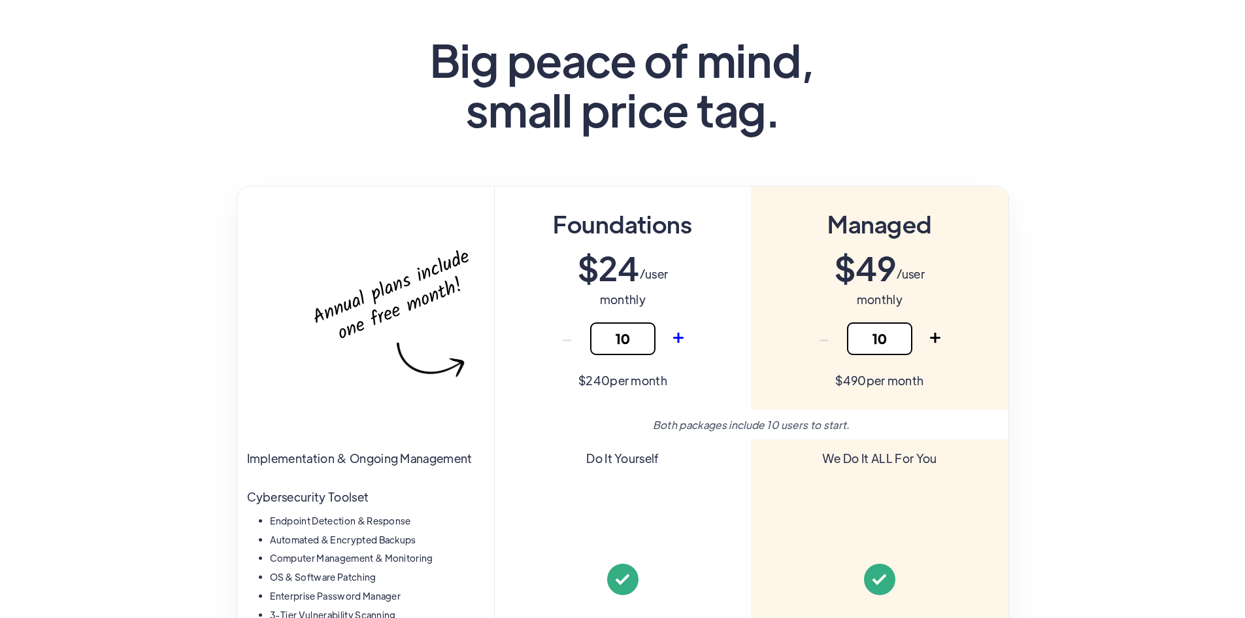
click at [681, 336] on link "+" at bounding box center [678, 338] width 33 height 33
type input "11"
click at [681, 336] on link "+" at bounding box center [678, 338] width 33 height 33
type input "12"
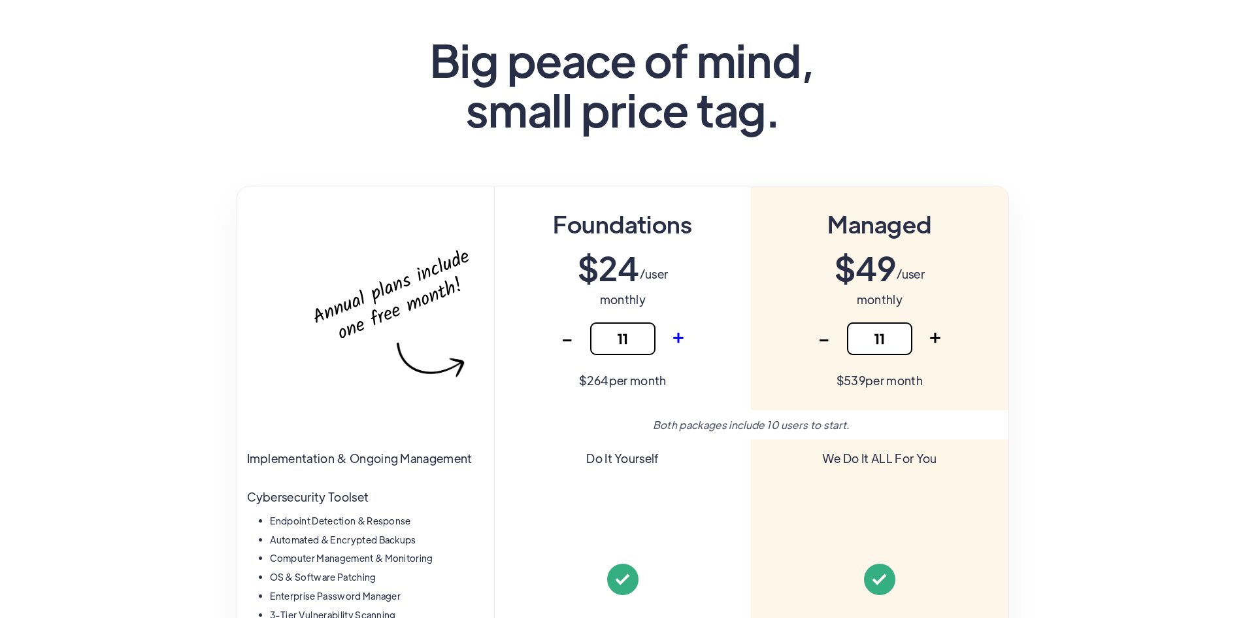
type input "12"
click at [681, 336] on link "+" at bounding box center [678, 338] width 33 height 33
type input "13"
click at [681, 336] on link "+" at bounding box center [678, 338] width 33 height 33
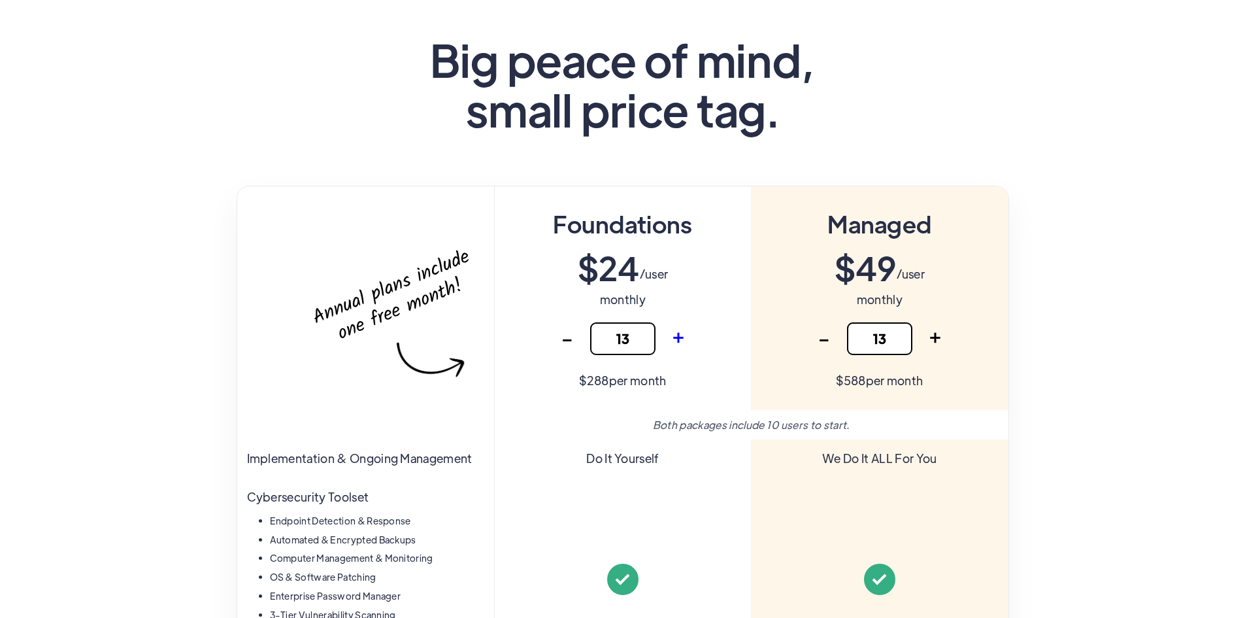
type input "14"
click at [681, 336] on link "+" at bounding box center [678, 338] width 33 height 33
type input "15"
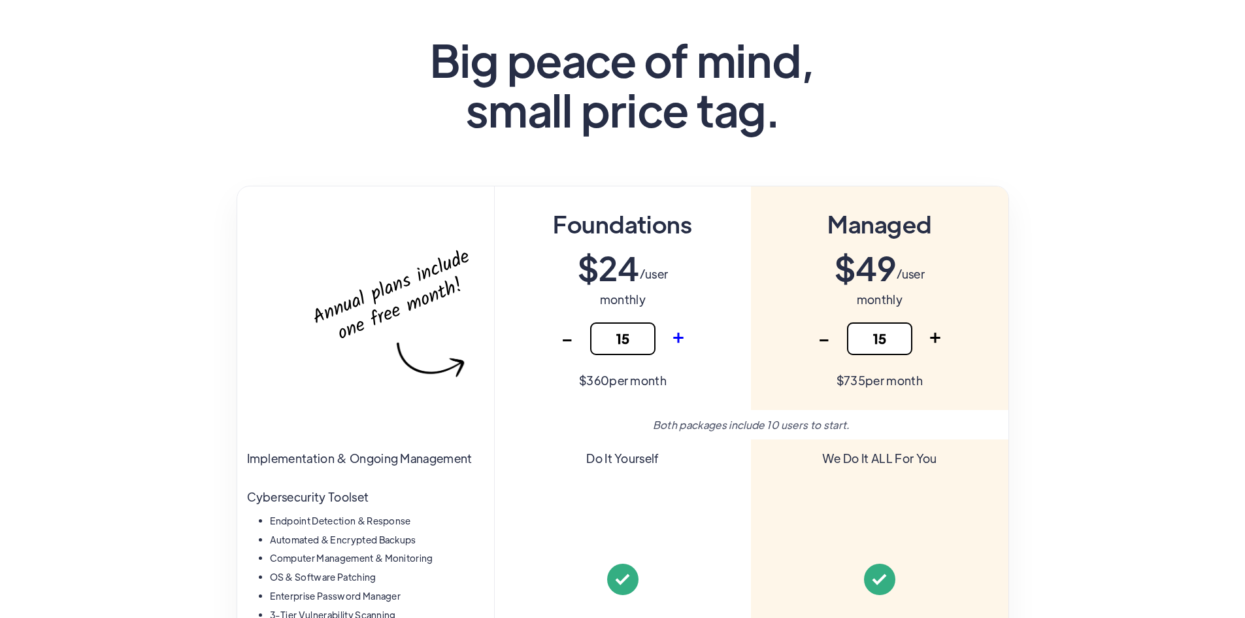
click at [681, 336] on link "+" at bounding box center [678, 338] width 33 height 33
type input "16"
click at [681, 336] on link "+" at bounding box center [678, 338] width 33 height 33
type input "17"
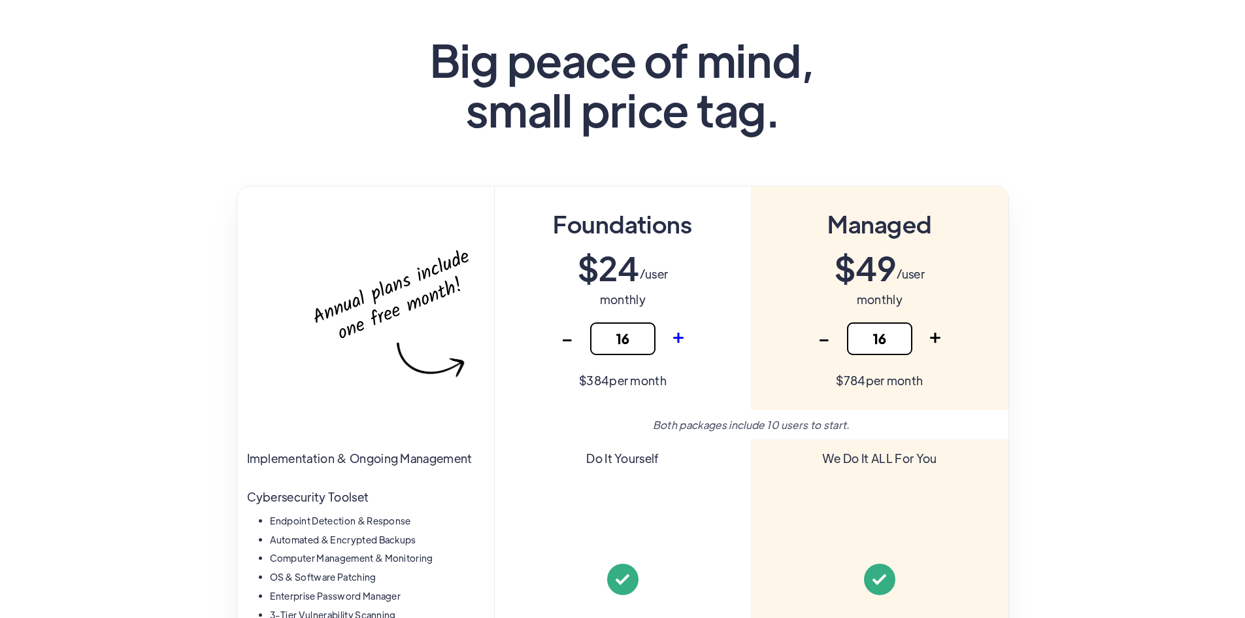
type input "17"
click at [681, 336] on link "+" at bounding box center [678, 338] width 33 height 33
type input "18"
click at [681, 336] on link "+" at bounding box center [678, 338] width 33 height 33
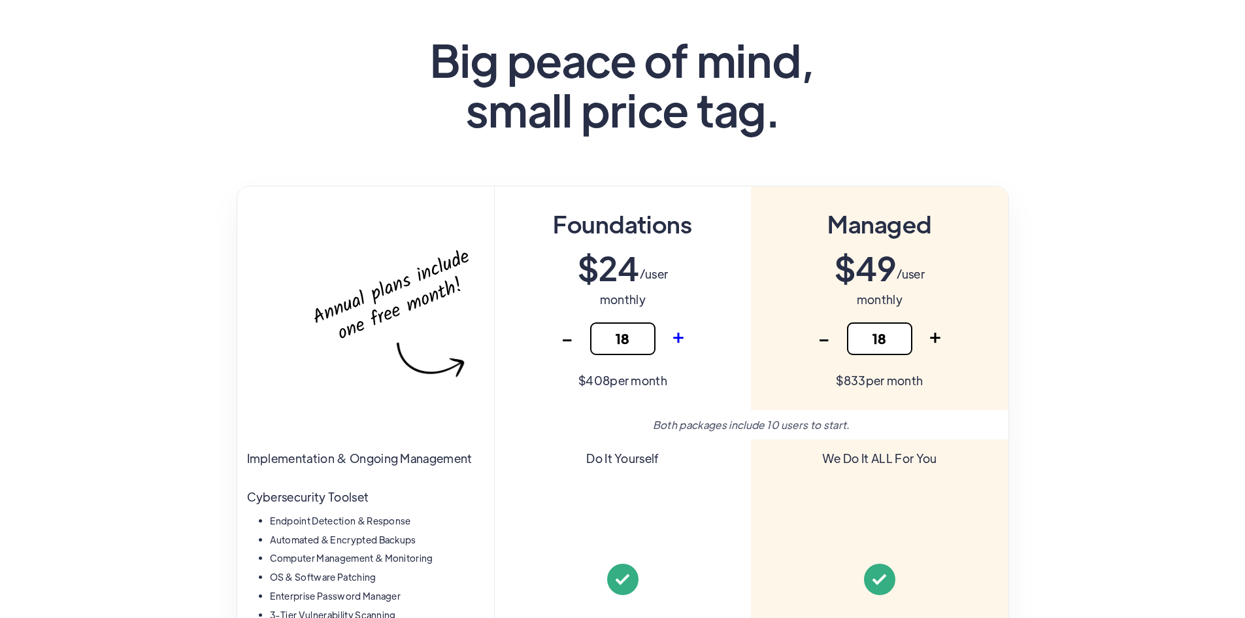
type input "19"
click at [681, 336] on link "+" at bounding box center [678, 338] width 33 height 33
type input "20"
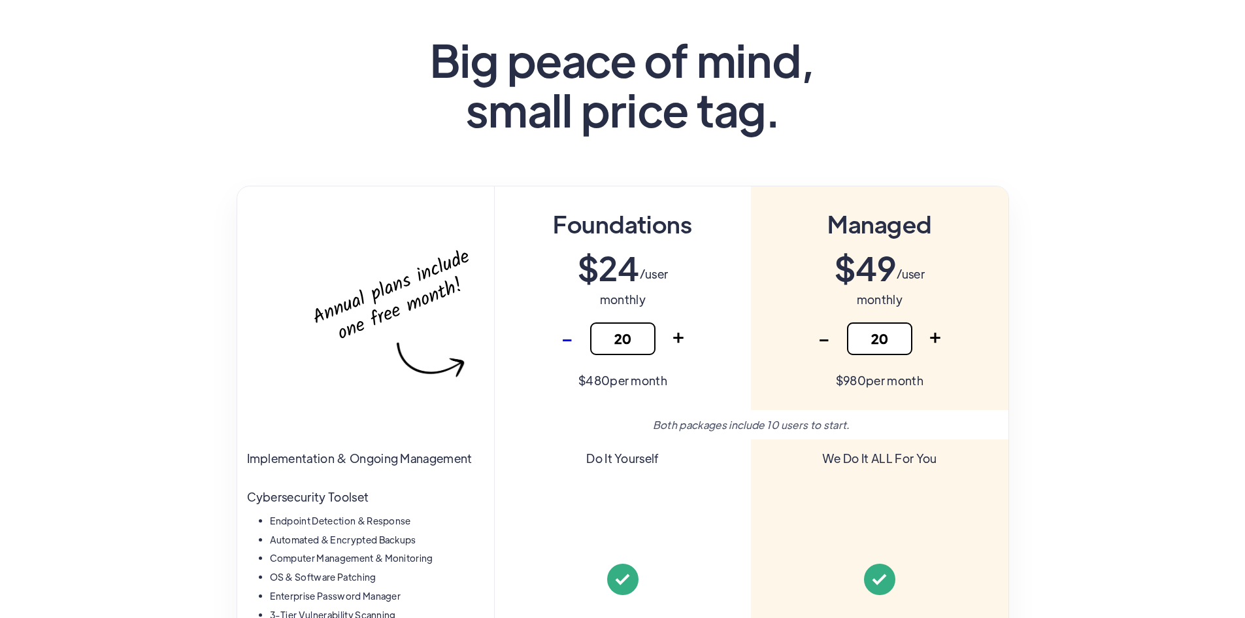
click at [563, 344] on link "-" at bounding box center [567, 338] width 33 height 33
type input "19"
click at [563, 344] on link "-" at bounding box center [567, 338] width 33 height 33
type input "18"
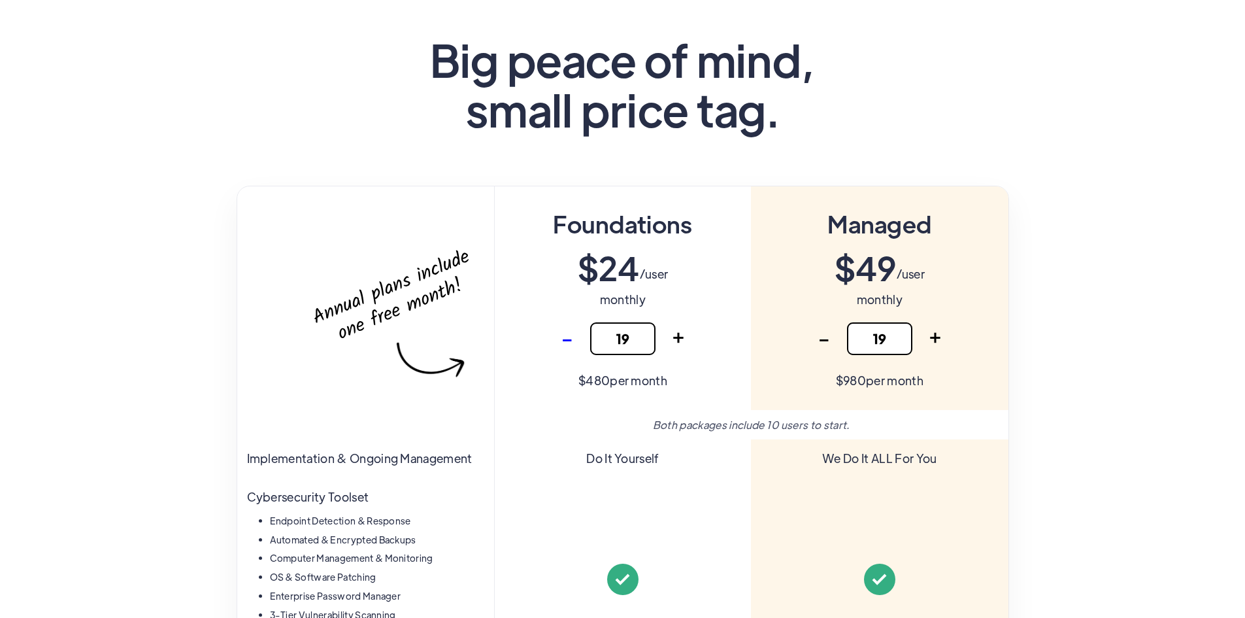
type input "18"
click at [563, 344] on link "-" at bounding box center [567, 338] width 33 height 33
type input "17"
click at [563, 344] on link "-" at bounding box center [567, 338] width 33 height 33
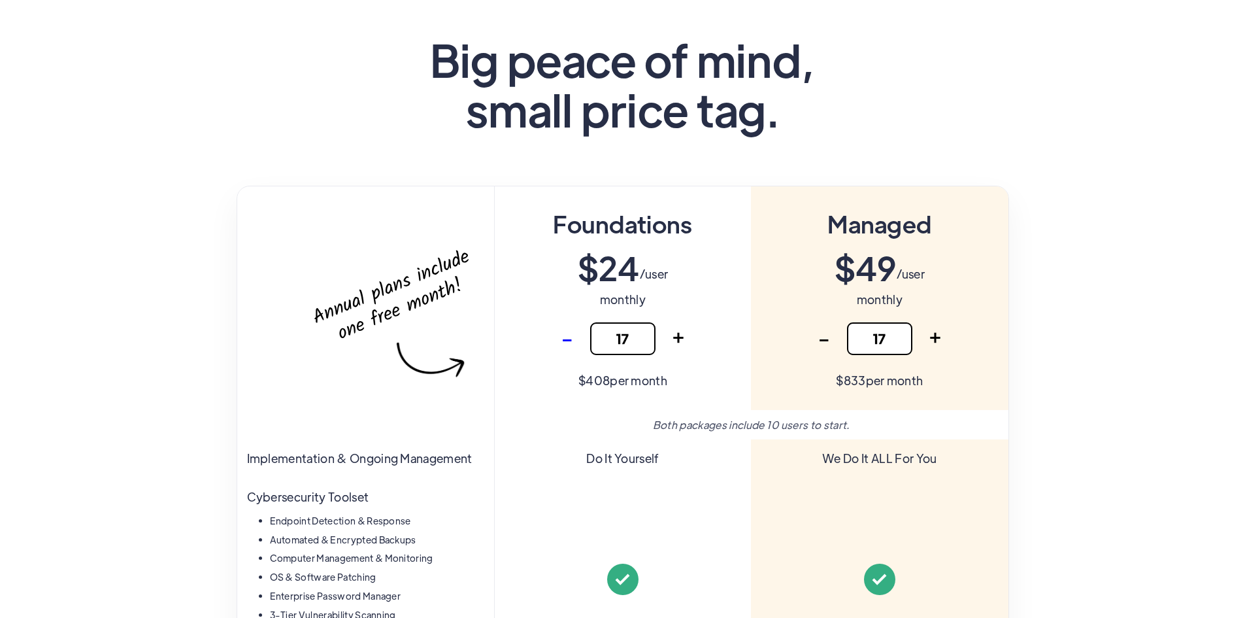
type input "16"
click at [563, 344] on link "-" at bounding box center [567, 338] width 33 height 33
type input "15"
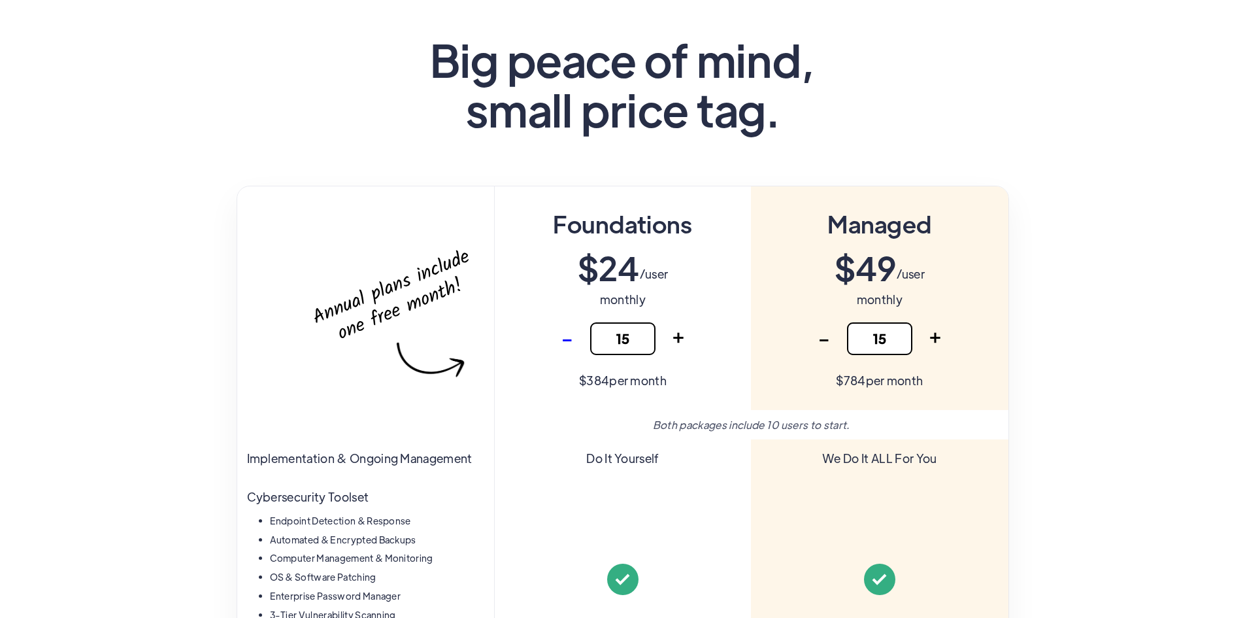
click at [563, 344] on link "-" at bounding box center [567, 338] width 33 height 33
type input "14"
click at [563, 344] on link "-" at bounding box center [567, 338] width 33 height 33
type input "13"
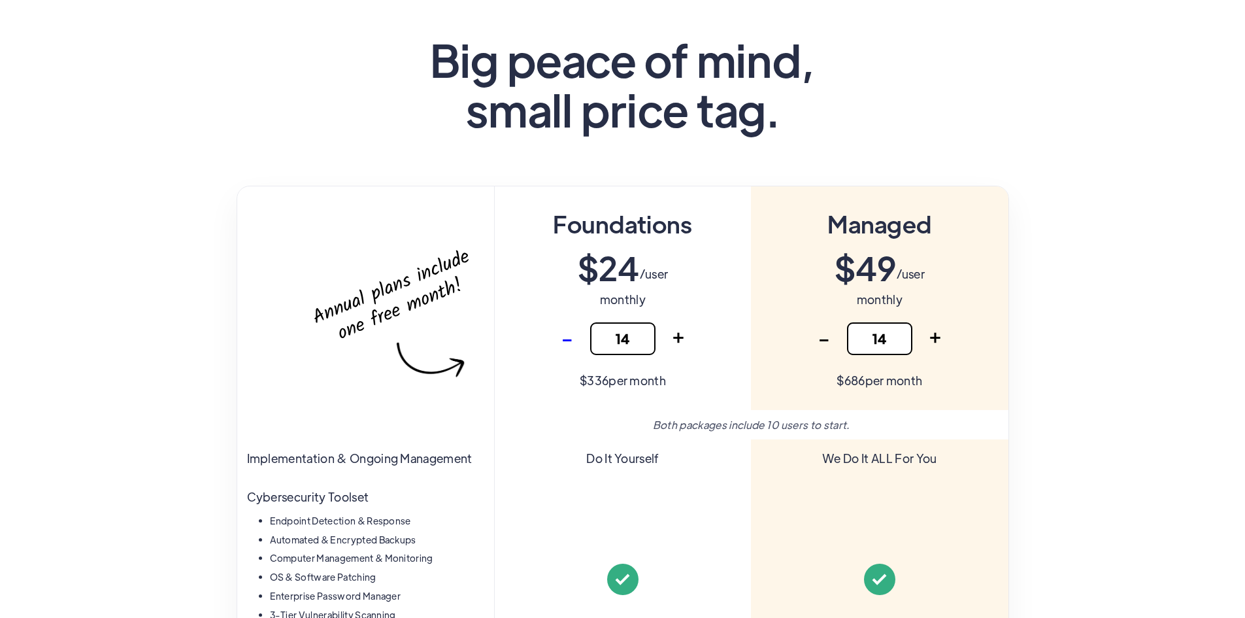
type input "13"
click at [563, 344] on link "-" at bounding box center [567, 338] width 33 height 33
type input "12"
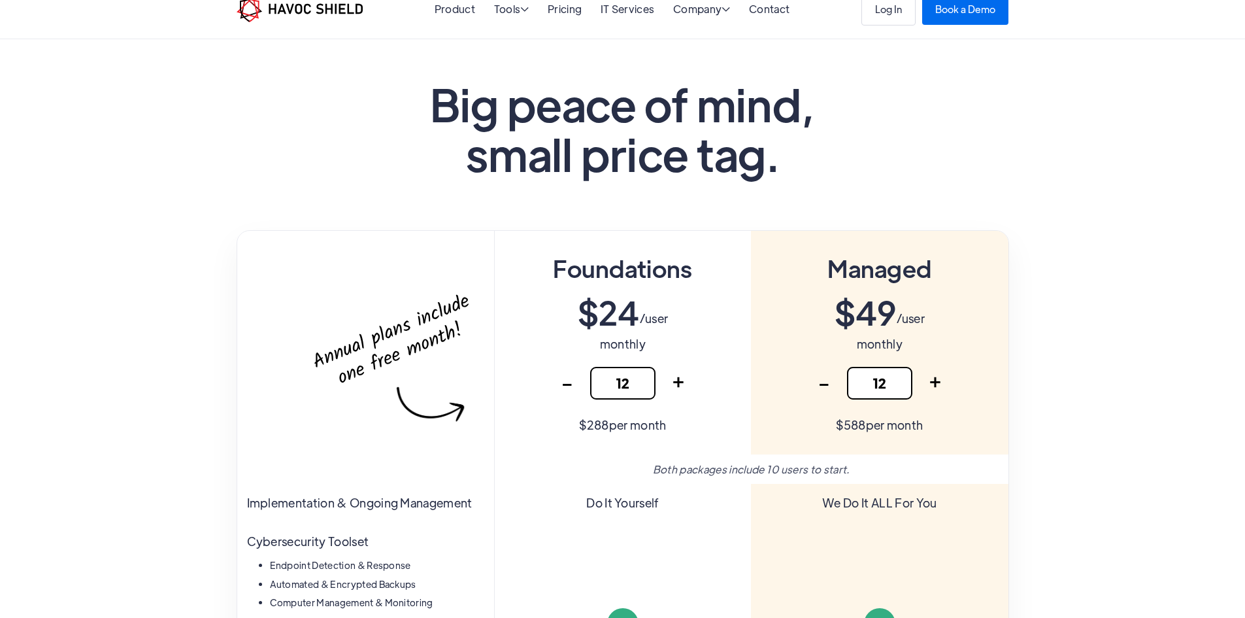
scroll to position [0, 0]
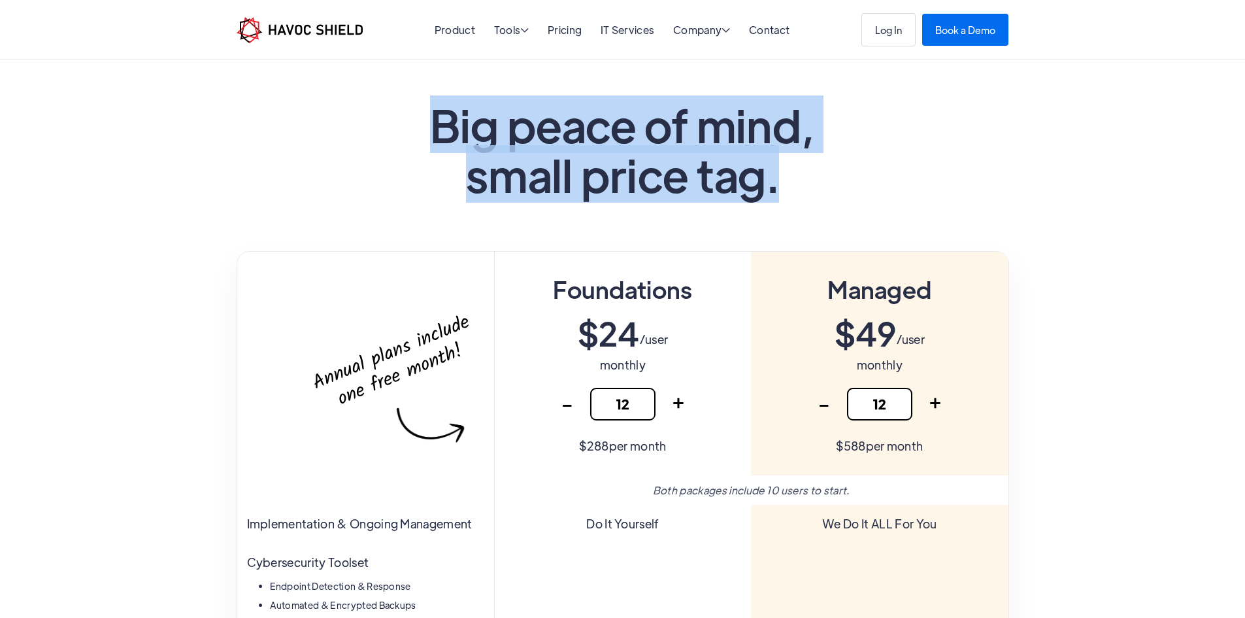
drag, startPoint x: 383, startPoint y: 116, endPoint x: 858, endPoint y: 211, distance: 484.5
click at [856, 211] on header "Big peace of mind, small price tag." at bounding box center [622, 155] width 1245 height 191
click at [858, 211] on header "Big peace of mind, small price tag." at bounding box center [622, 155] width 1245 height 191
drag, startPoint x: 858, startPoint y: 211, endPoint x: 366, endPoint y: 110, distance: 502.4
click at [366, 110] on header "Big peace of mind, small price tag." at bounding box center [622, 155] width 1245 height 191
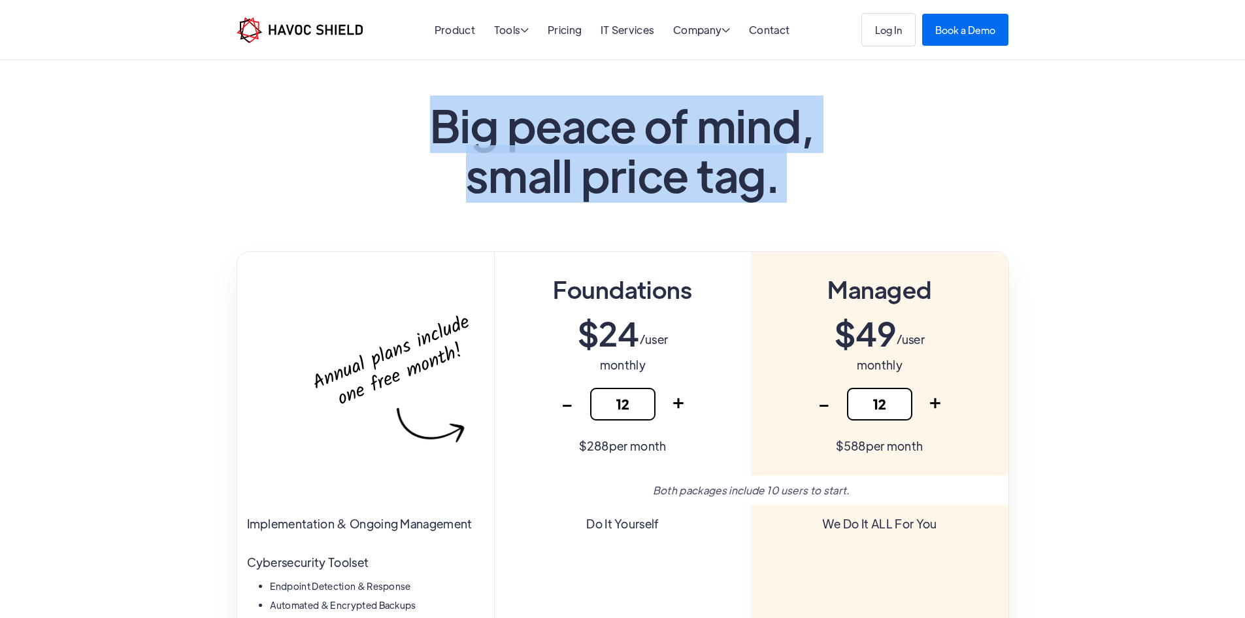
click at [366, 110] on h1 "Big peace of mind, small price tag." at bounding box center [623, 148] width 540 height 99
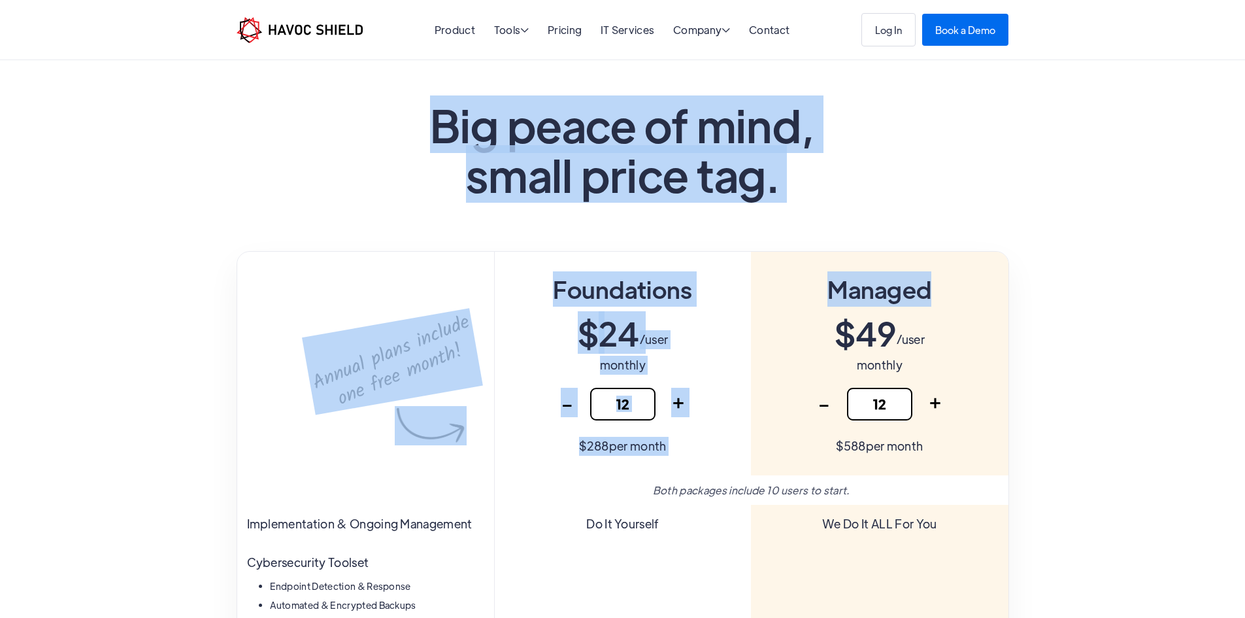
drag, startPoint x: 366, startPoint y: 110, endPoint x: 895, endPoint y: 296, distance: 560.4
click at [328, 120] on header "Big peace of mind, small price tag." at bounding box center [622, 155] width 1245 height 191
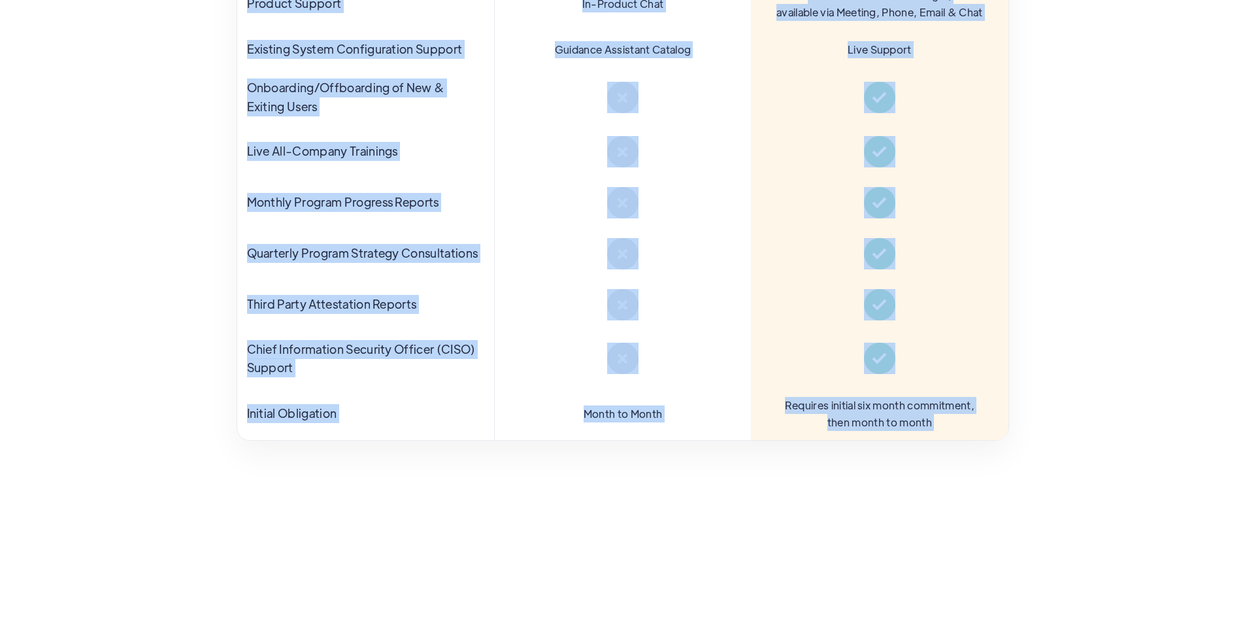
scroll to position [980, 0]
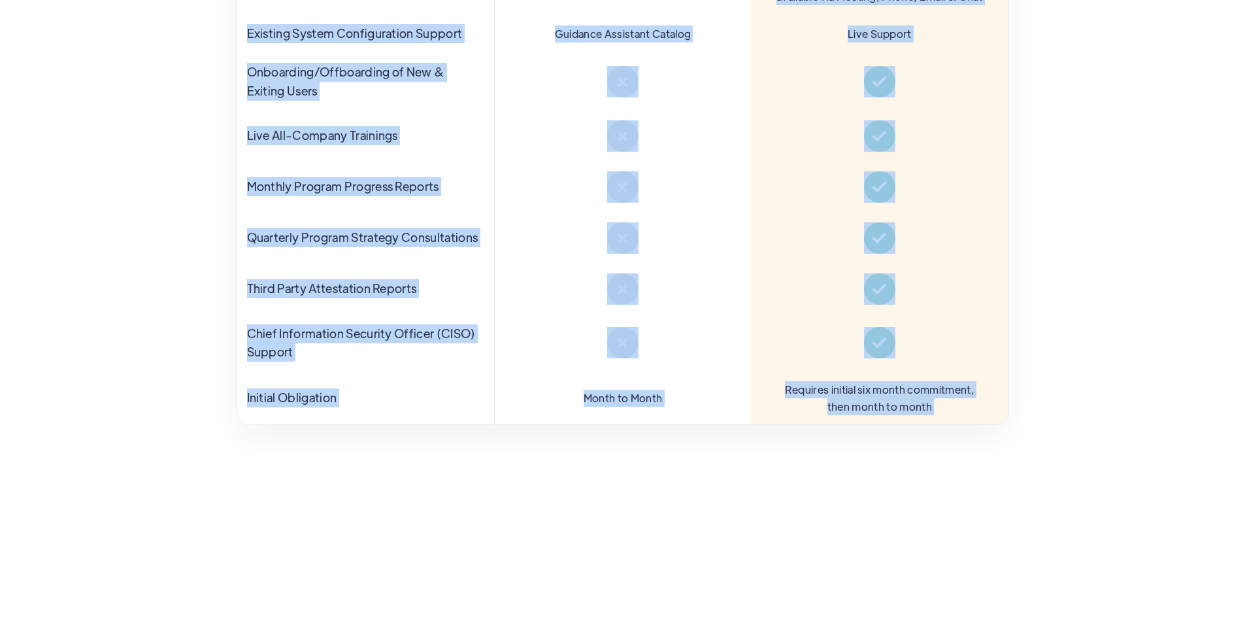
drag, startPoint x: 350, startPoint y: 110, endPoint x: 873, endPoint y: 501, distance: 652.8
click at [873, 501] on div "Product Tools  Tools Endpoint Threat Protection NEW Cyber Awareness Training N…" at bounding box center [622, 501] width 1245 height 2962
click at [873, 501] on div "Other Ways We Can Help SOC 2 Prep Project $8,500 GDPR Prep Project $4,800 Penet…" at bounding box center [622, 594] width 1245 height 260
